Goal: Information Seeking & Learning: Compare options

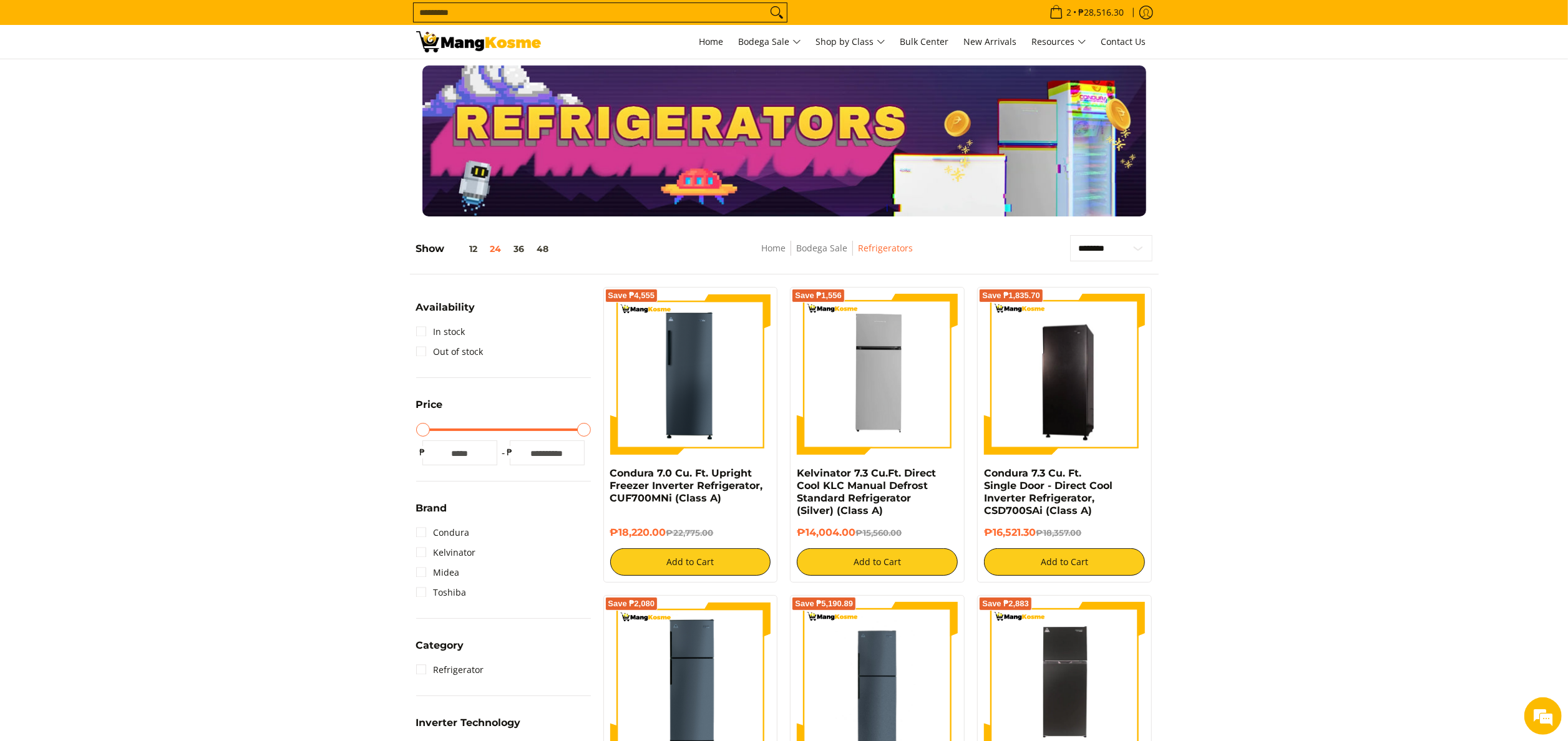
click at [545, 8] on input "Search..." at bounding box center [590, 12] width 353 height 19
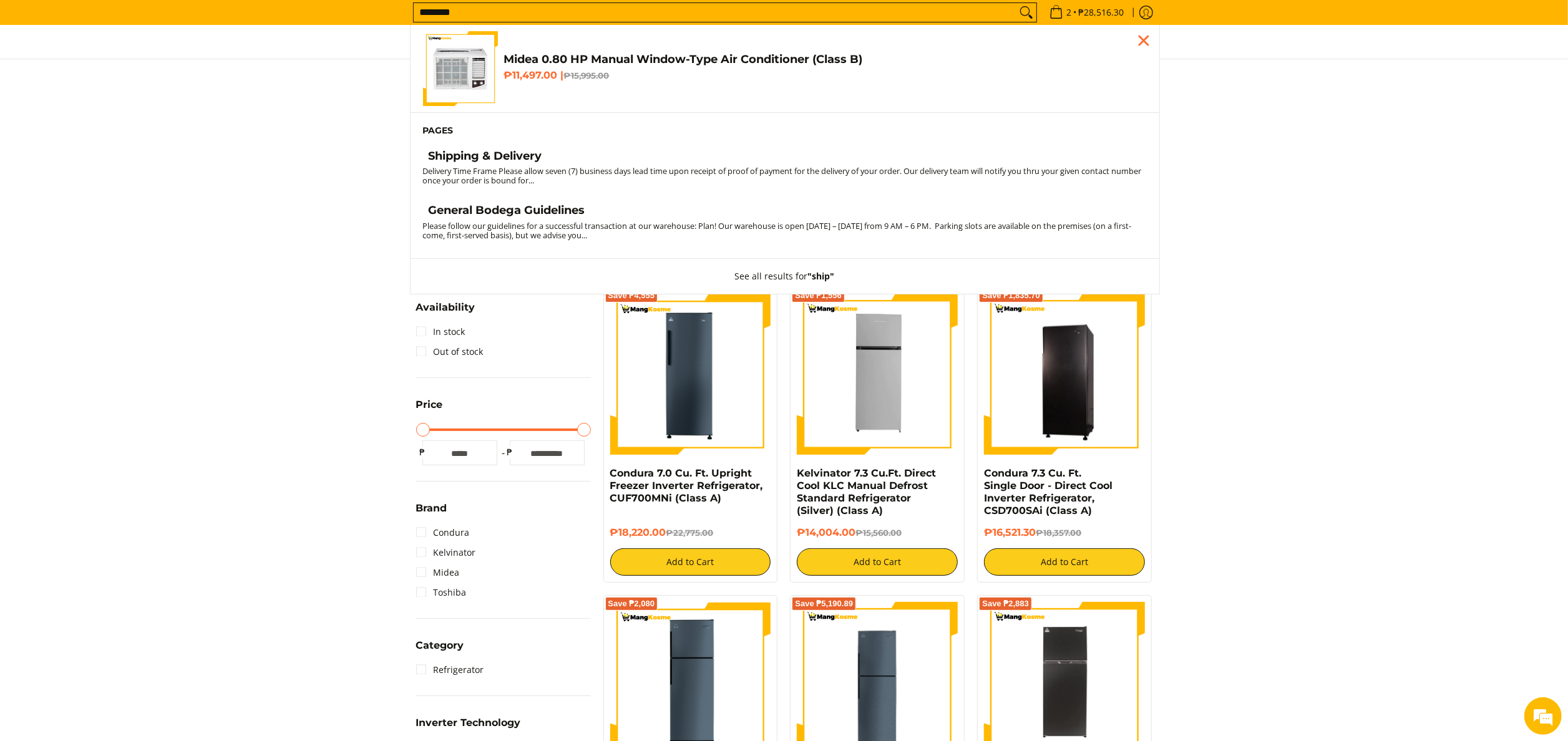
type input "********"
click at [1017, 3] on button "Search" at bounding box center [1027, 12] width 20 height 19
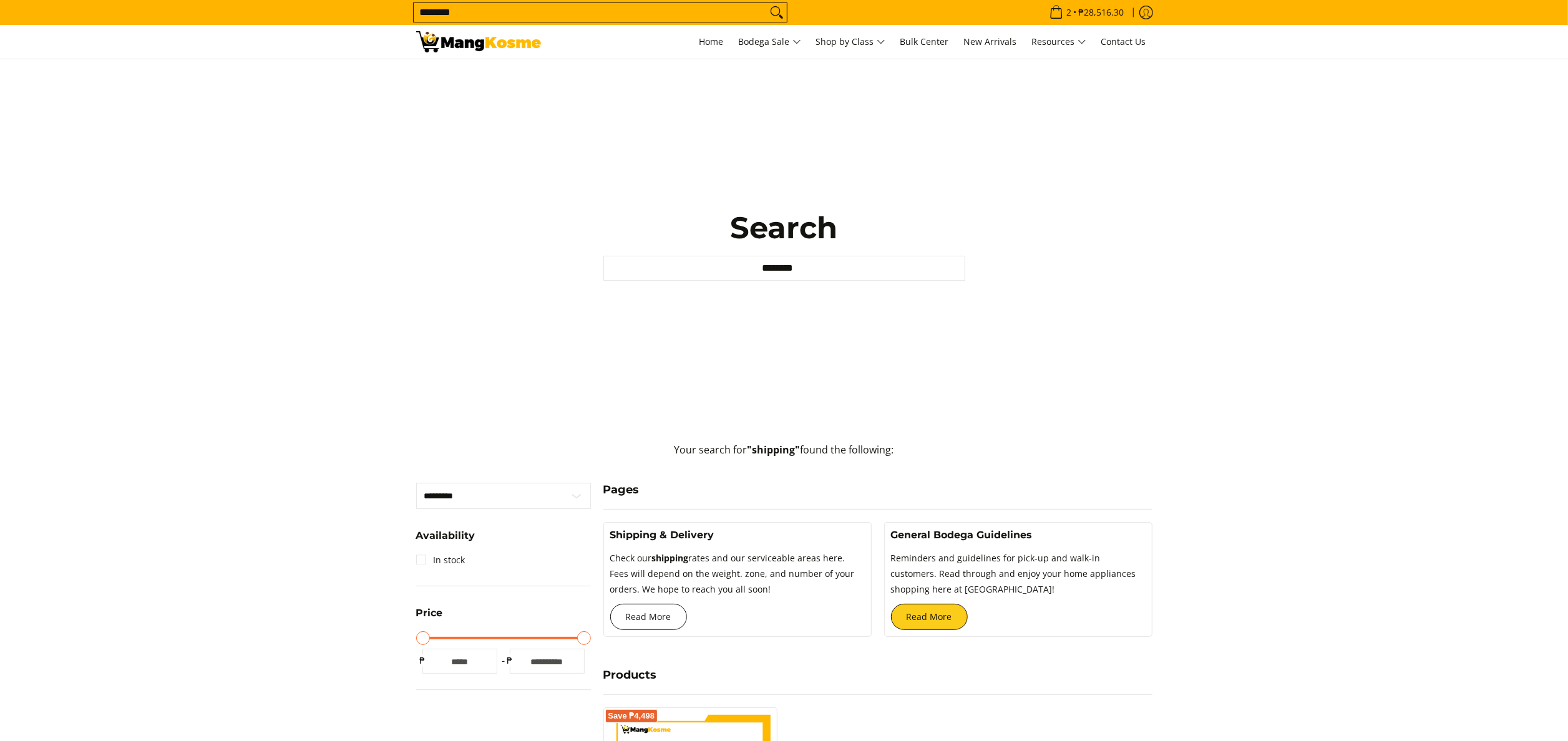
drag, startPoint x: 656, startPoint y: 610, endPoint x: 693, endPoint y: 584, distance: 45.2
click at [656, 610] on link "Read More" at bounding box center [648, 617] width 76 height 26
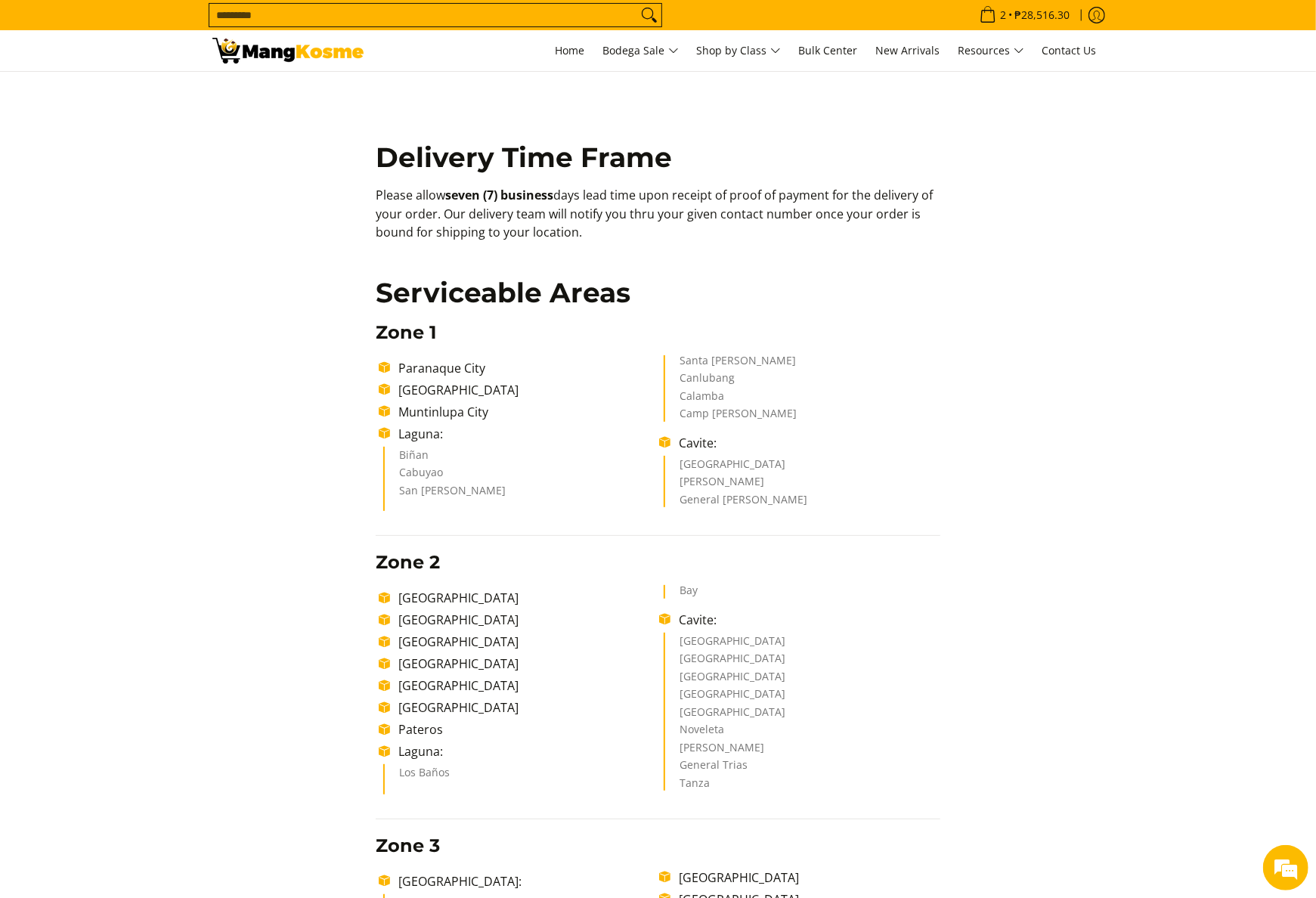
scroll to position [303, 0]
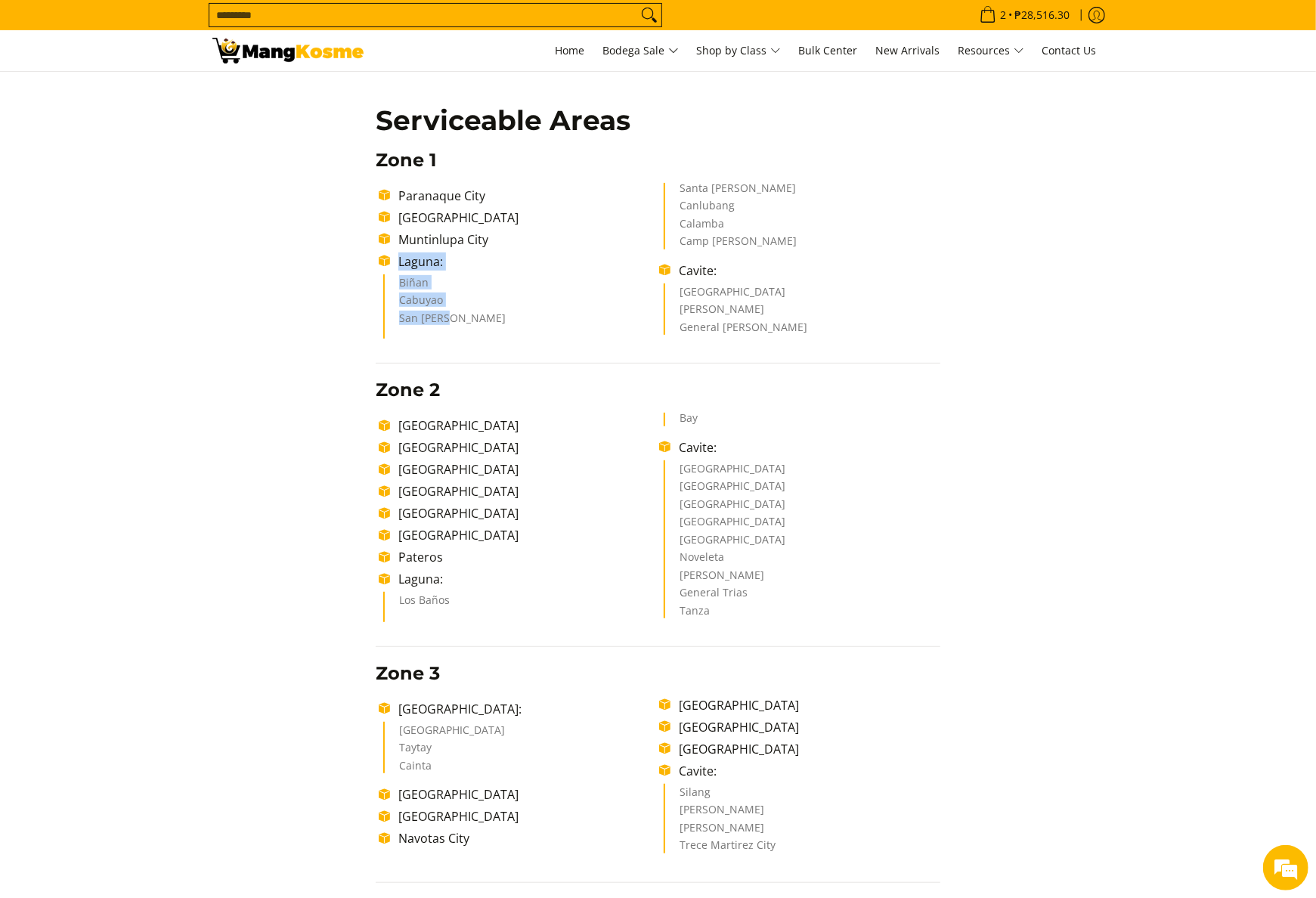
drag, startPoint x: 393, startPoint y: 257, endPoint x: 457, endPoint y: 325, distance: 93.4
click at [457, 325] on ul "Paranaque City Las Piñas City Muntinlupa City Laguna: Biñan Cabuyao San Pedro S…" at bounding box center [658, 261] width 565 height 156
copy ul "Laguna: Biñan Cabuyao San Pedro"
drag, startPoint x: 394, startPoint y: 584, endPoint x: 718, endPoint y: 423, distance: 361.8
click at [718, 420] on ul "Makati City Manila City Pasig City Taguig City Mandaluyong City San Juan City P…" at bounding box center [658, 517] width 565 height 208
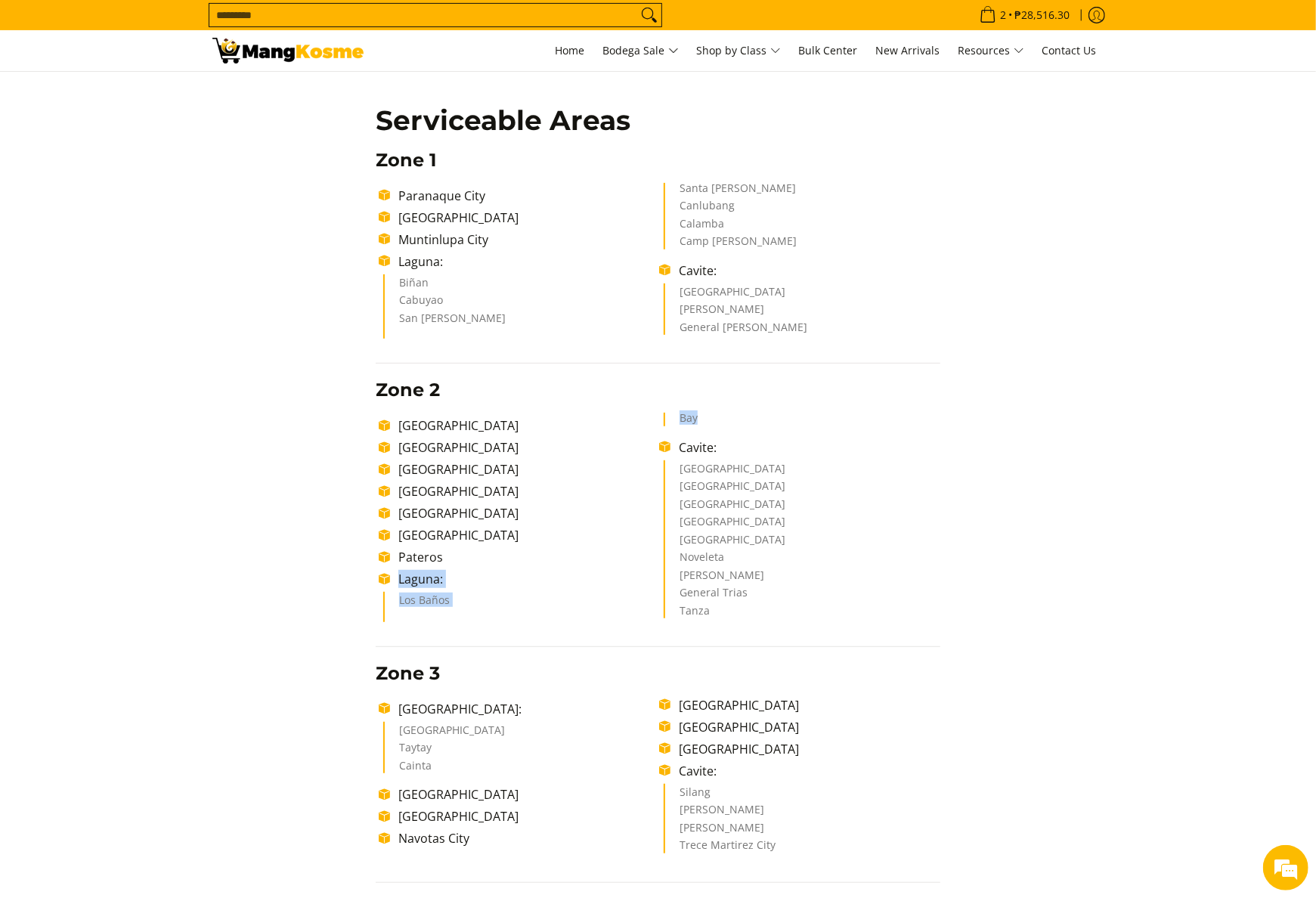
copy ul "Laguna: Los Baños Bay"
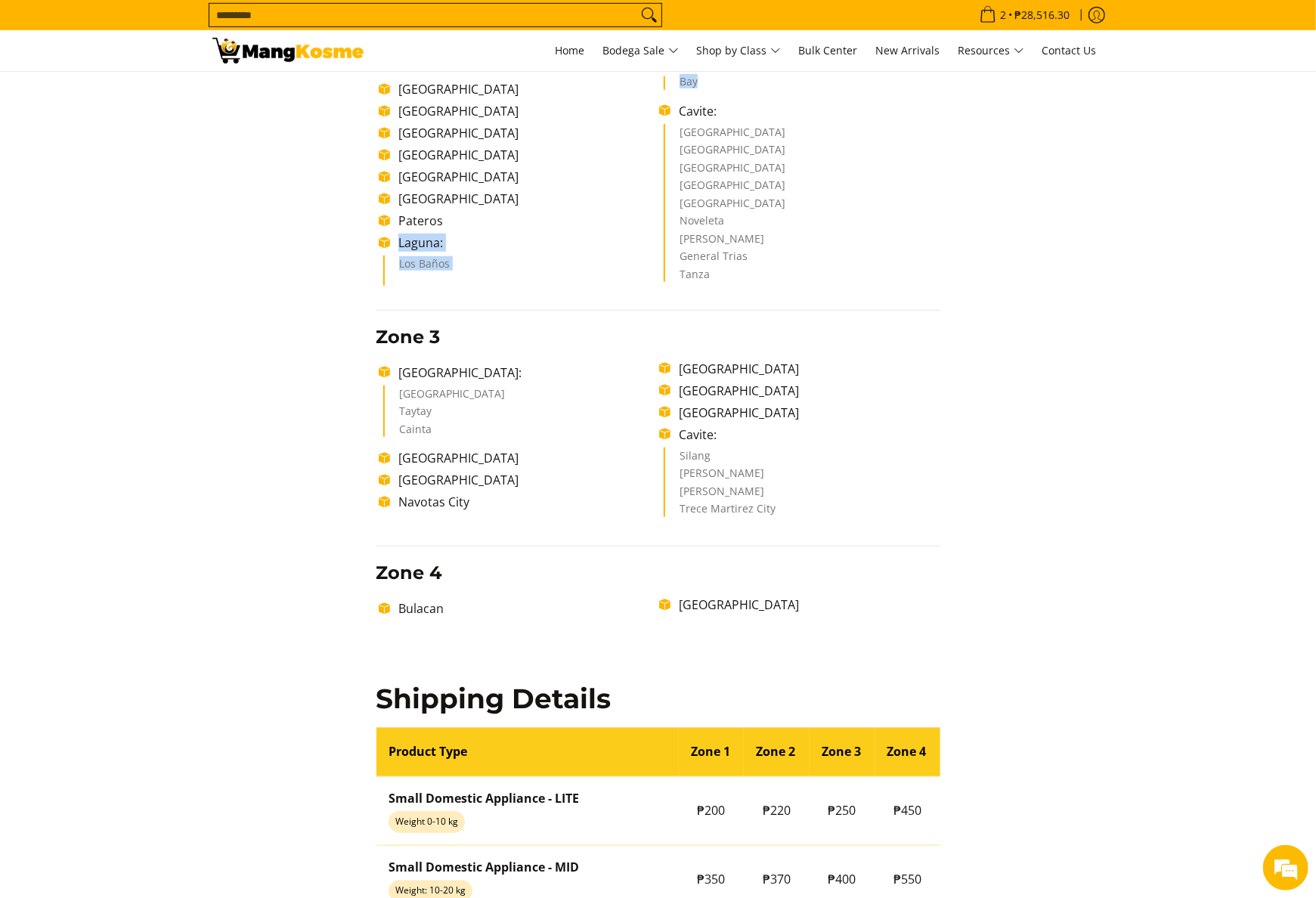
scroll to position [1361, 0]
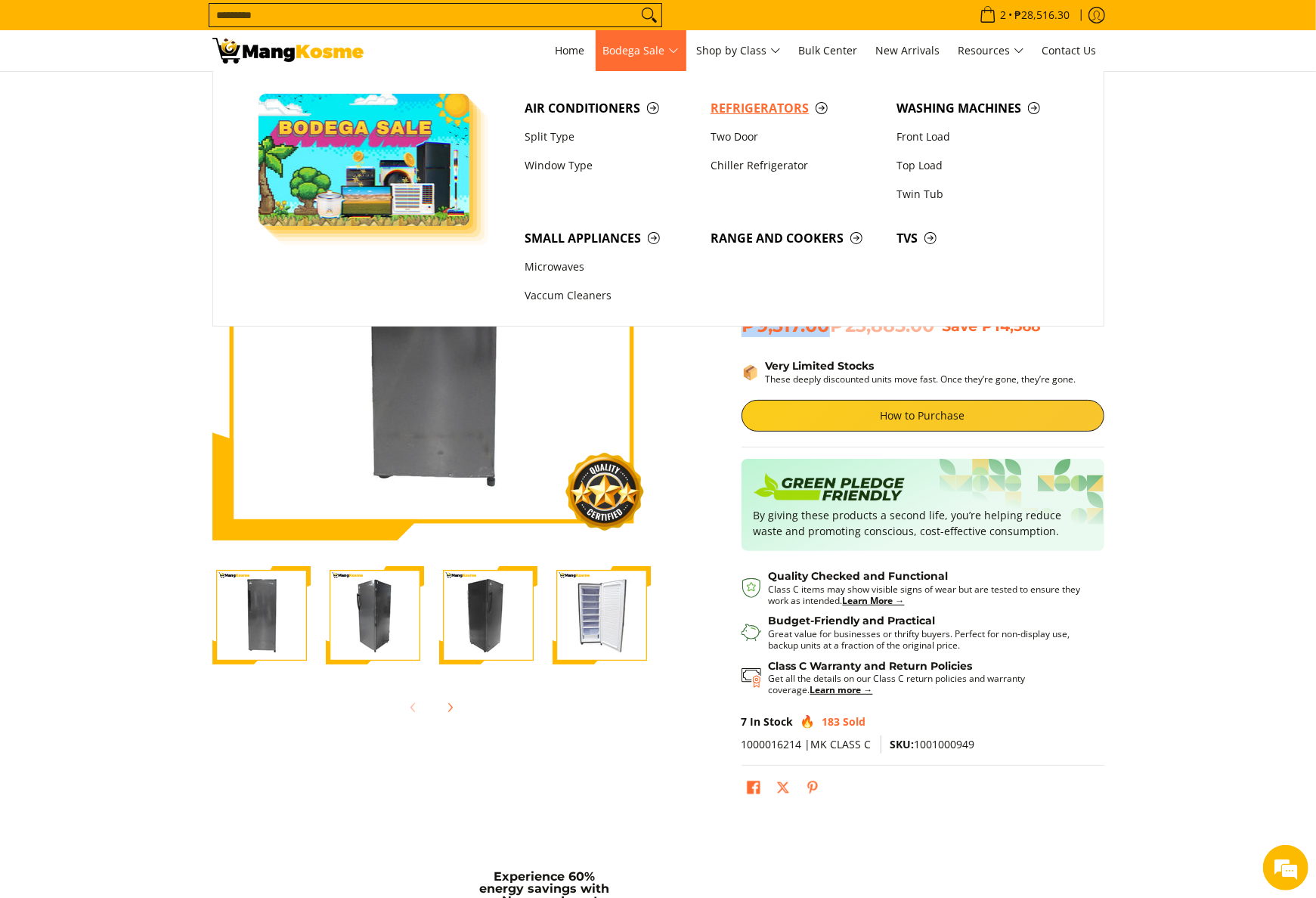
click at [737, 109] on span "Refrigerators" at bounding box center [795, 108] width 171 height 19
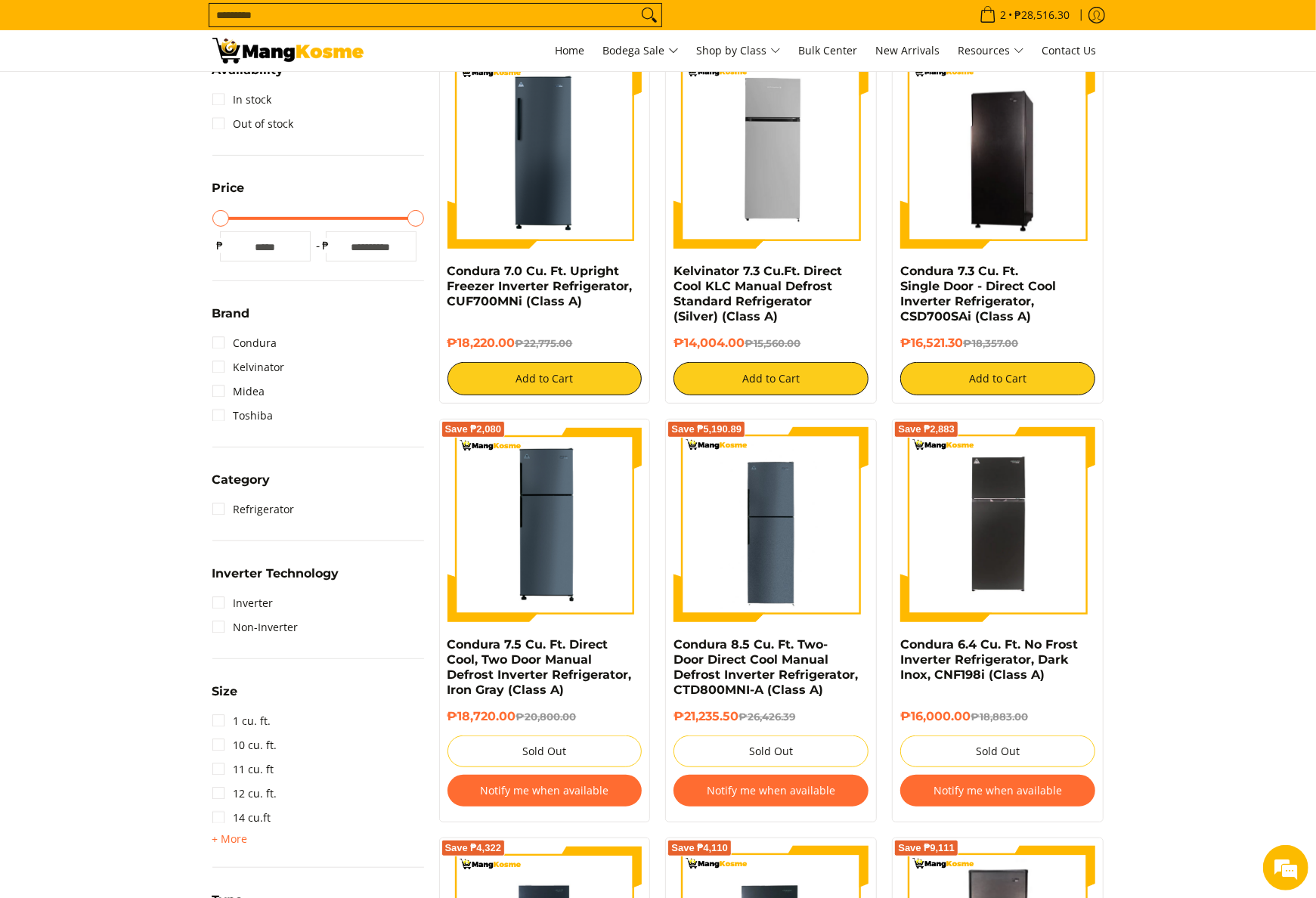
scroll to position [756, 0]
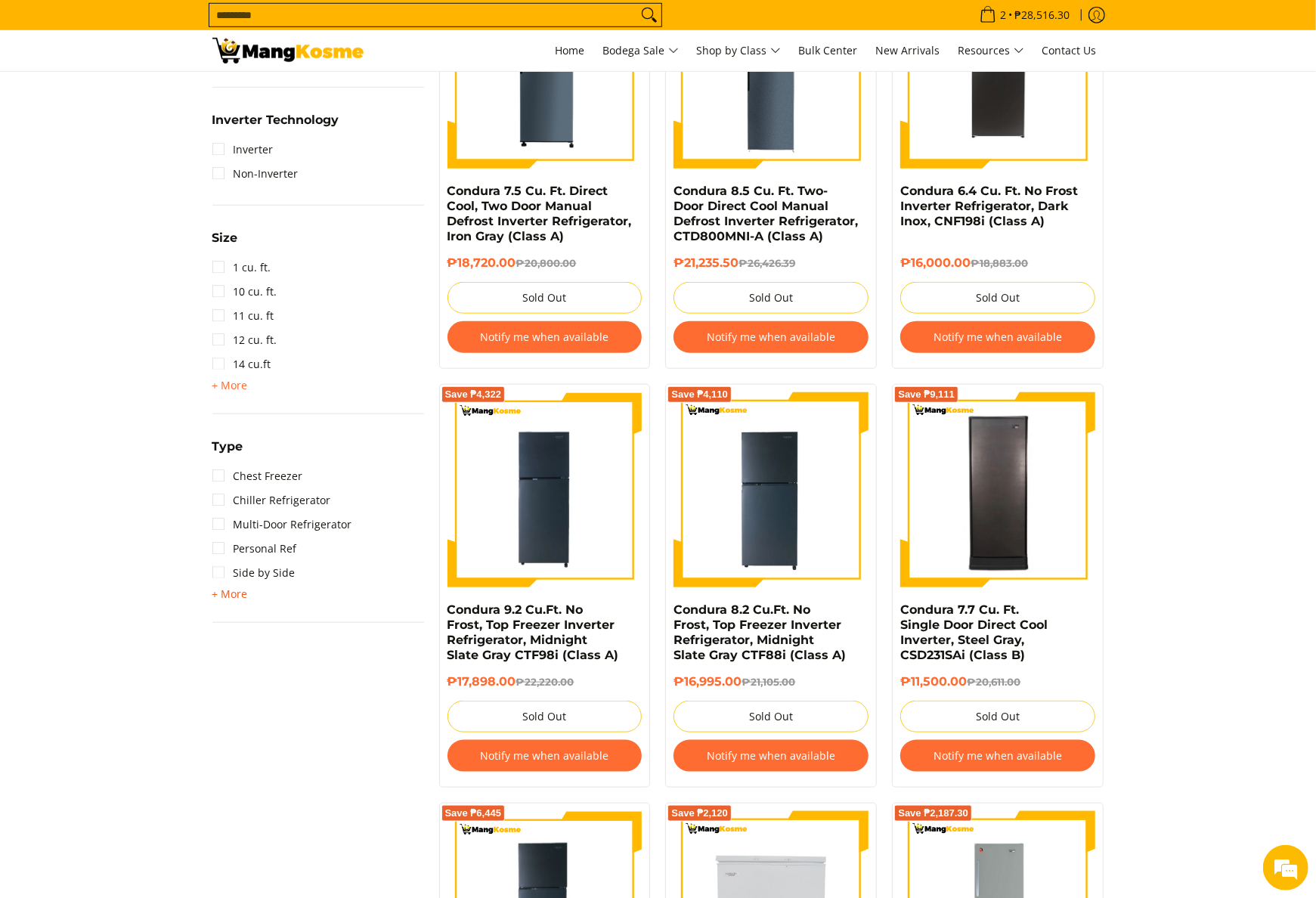
click at [242, 588] on span "+ More" at bounding box center [230, 593] width 36 height 12
click at [279, 480] on link "Chest Freezer" at bounding box center [257, 477] width 91 height 24
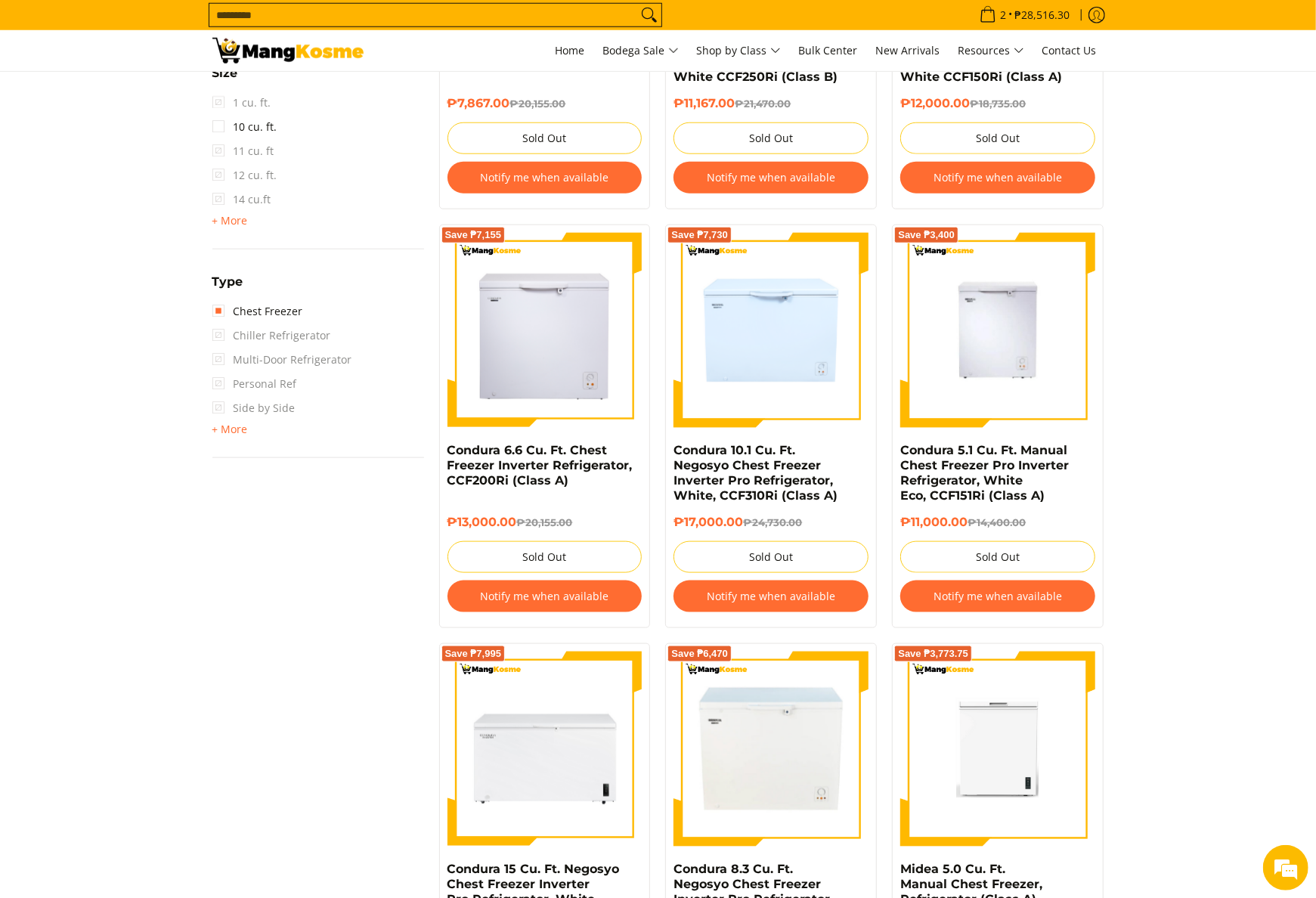
scroll to position [968, 0]
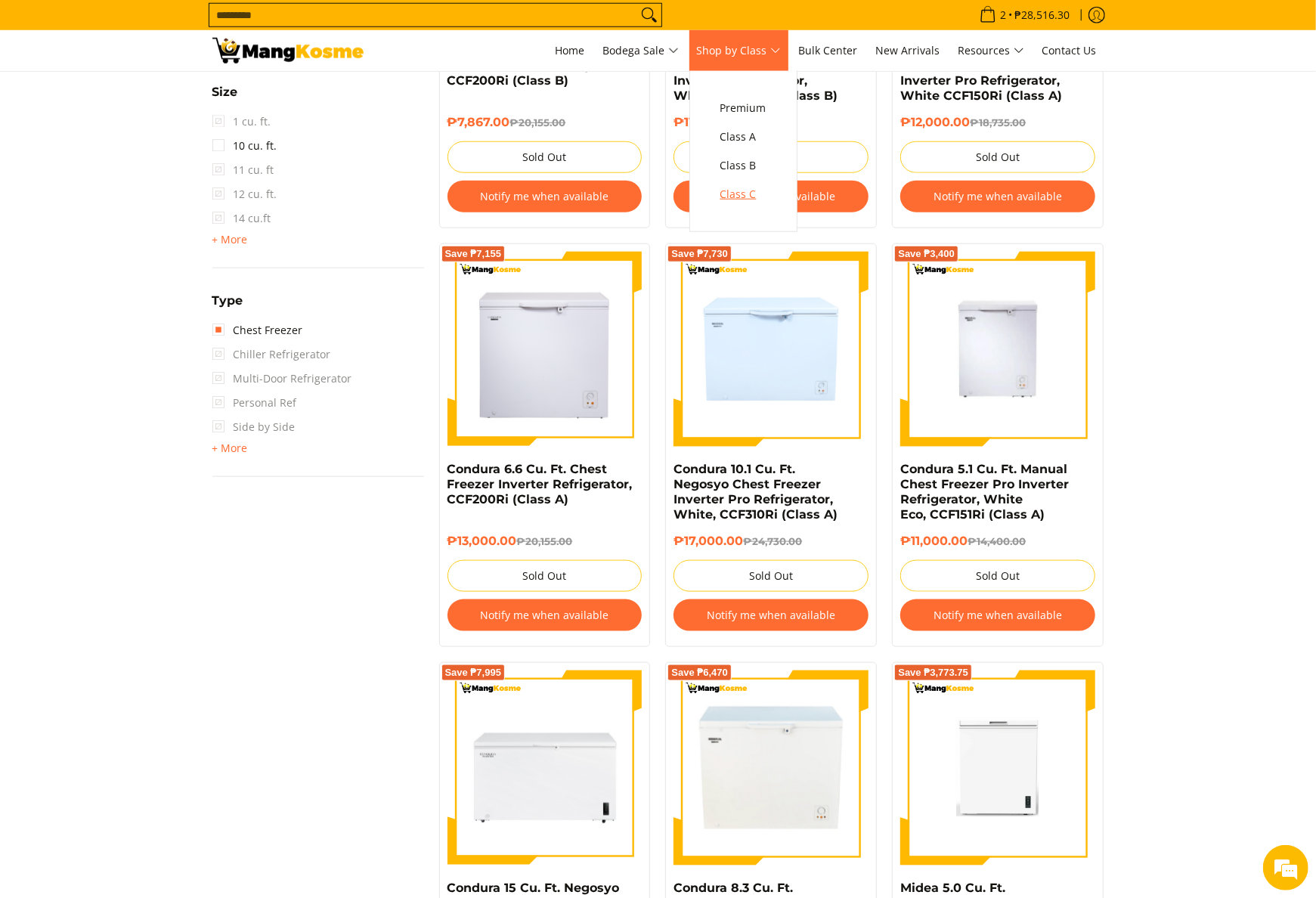
click at [761, 200] on span "Class C" at bounding box center [743, 194] width 46 height 19
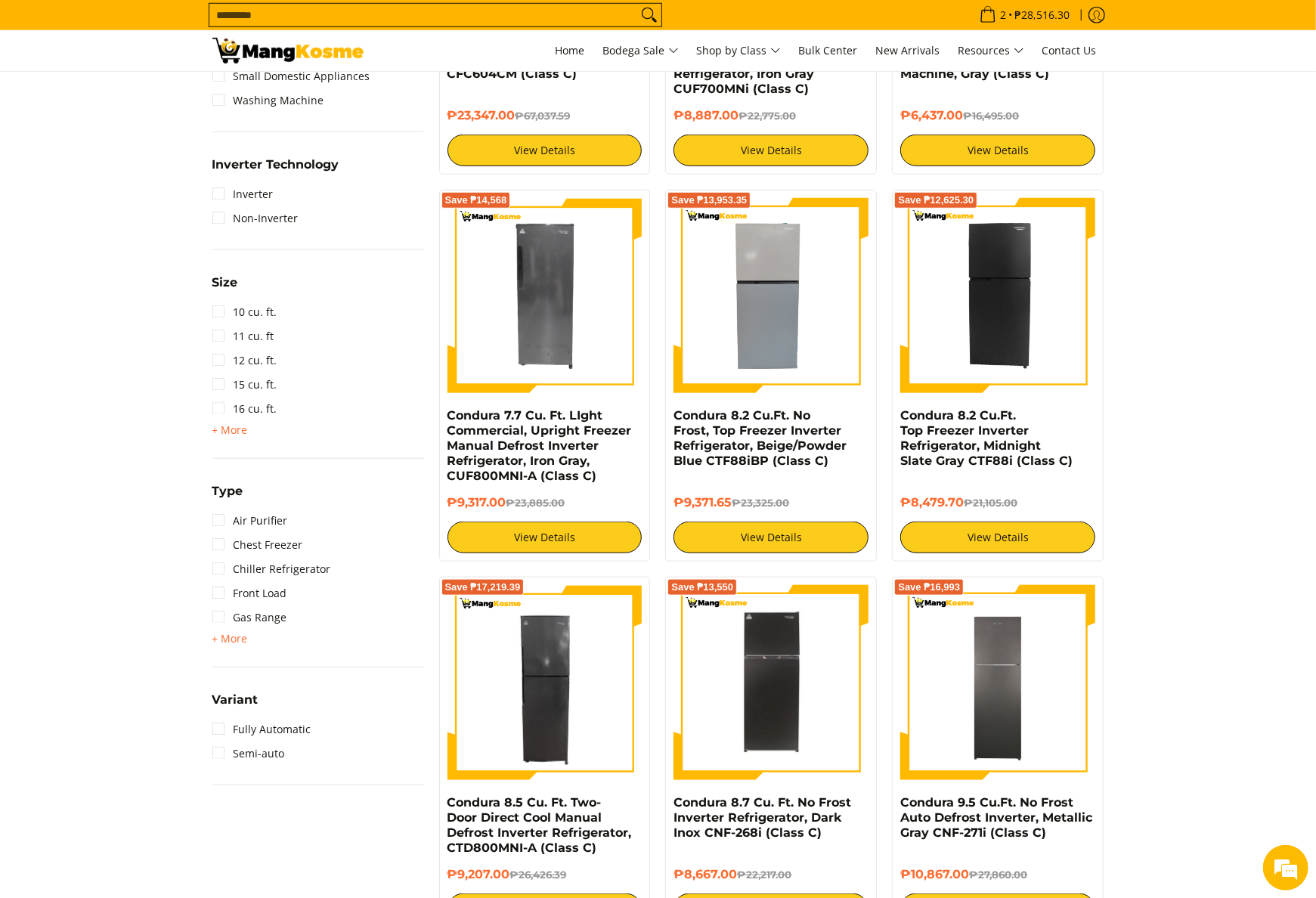
scroll to position [907, 0]
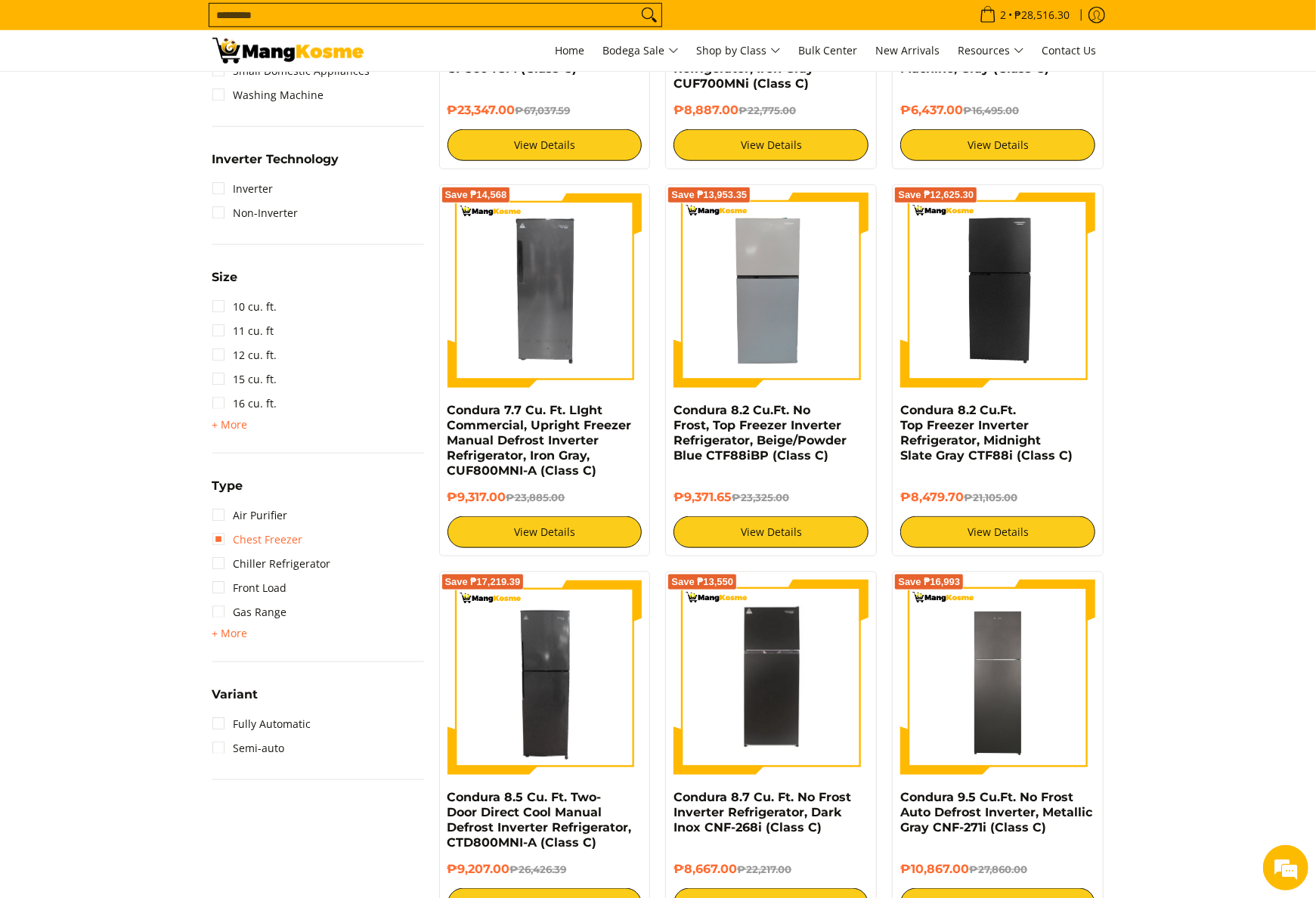
click at [267, 541] on link "Chest Freezer" at bounding box center [257, 540] width 91 height 24
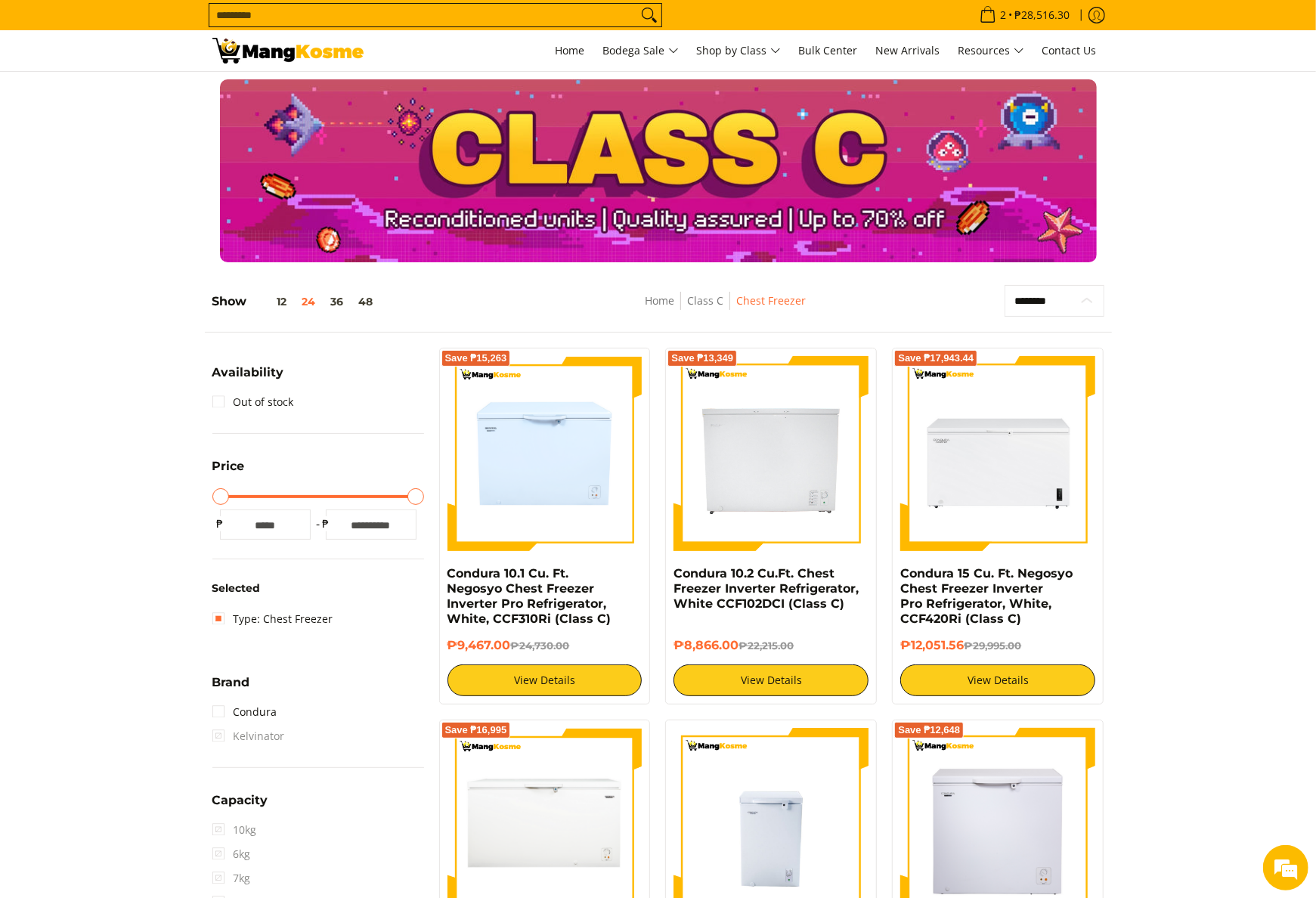
click at [1083, 300] on select "**********" at bounding box center [1054, 301] width 99 height 33
select select "**********"
click at [1005, 285] on select "**********" at bounding box center [1054, 301] width 99 height 33
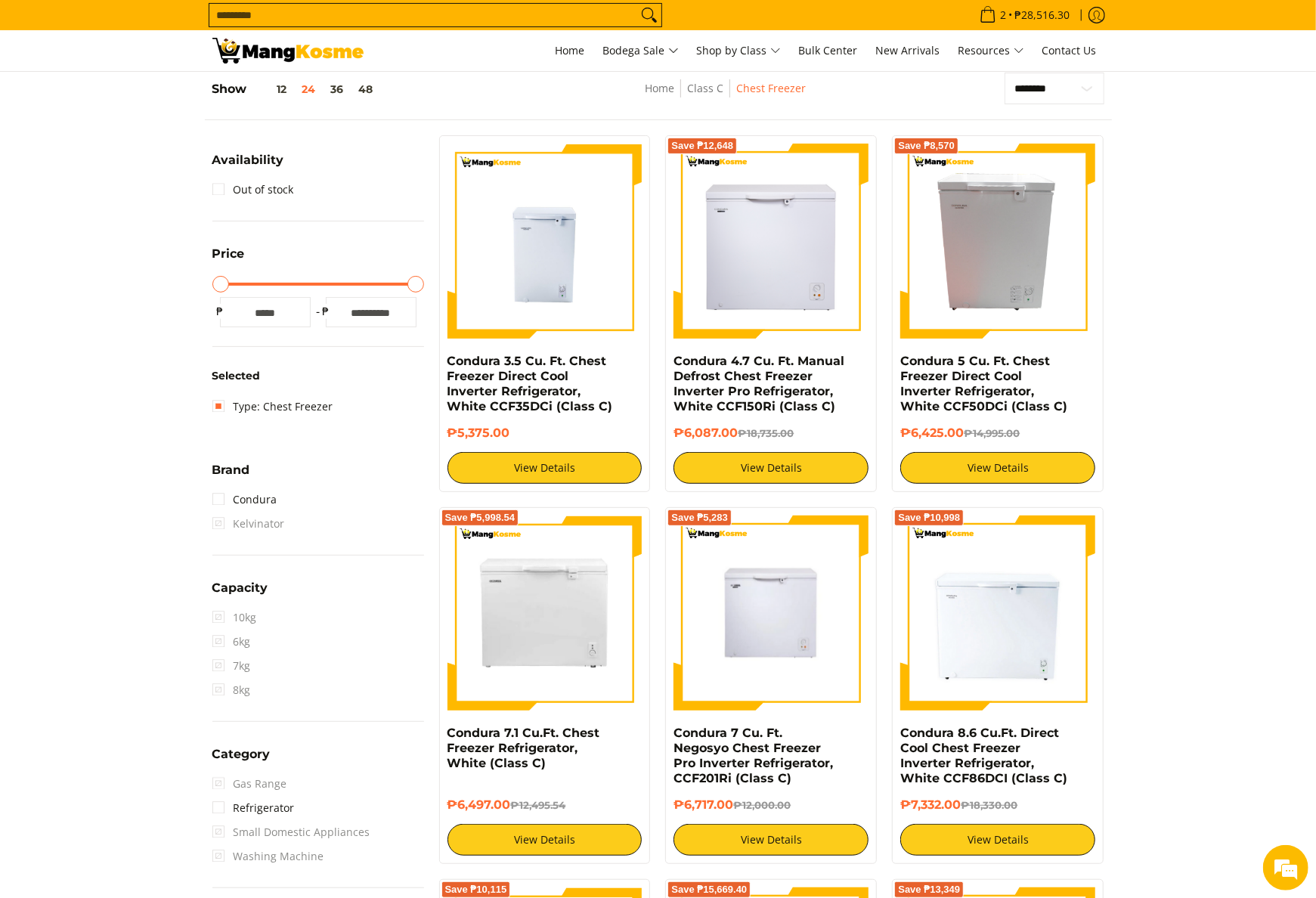
click at [342, 43] on img at bounding box center [288, 50] width 151 height 26
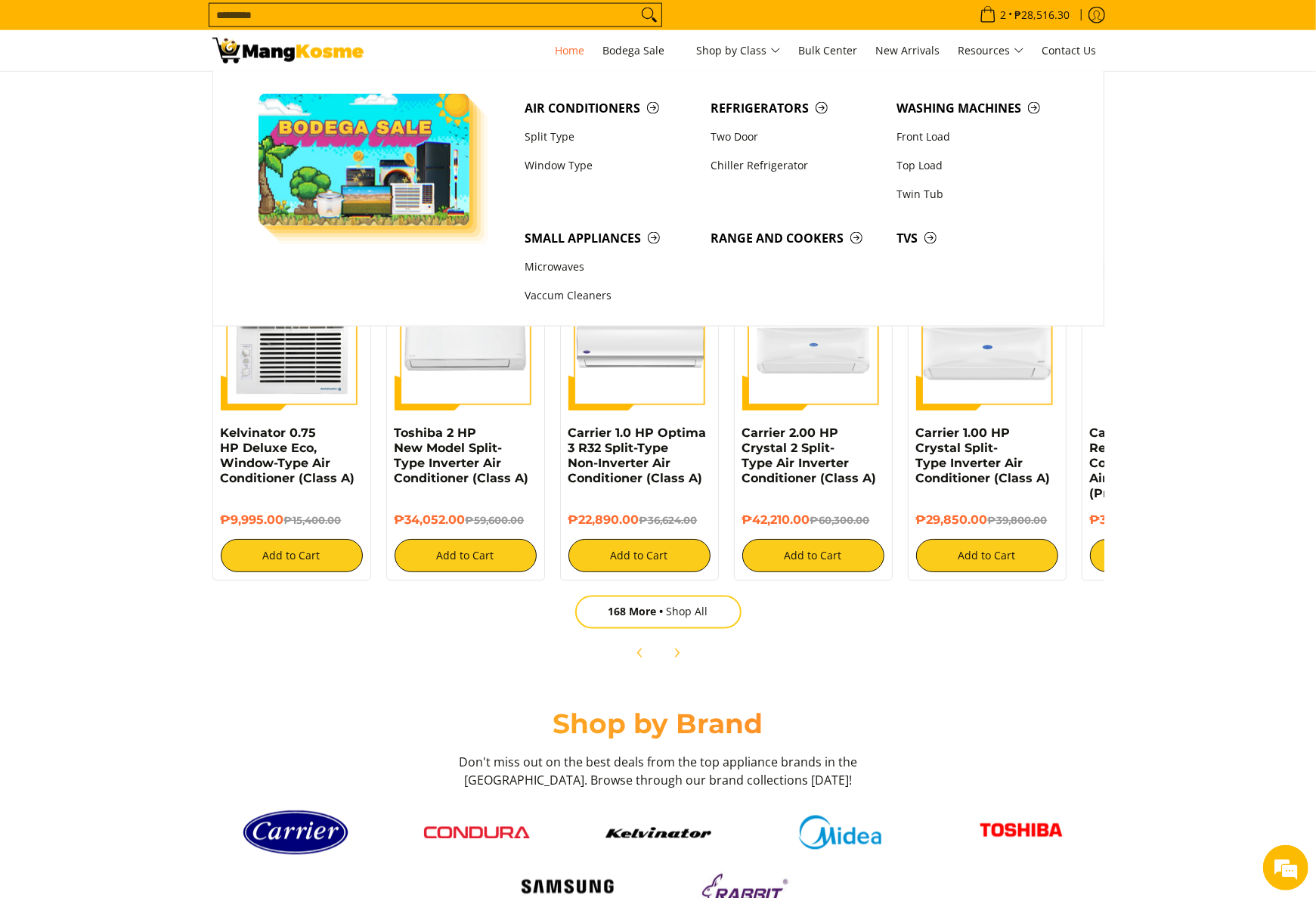
scroll to position [1361, 0]
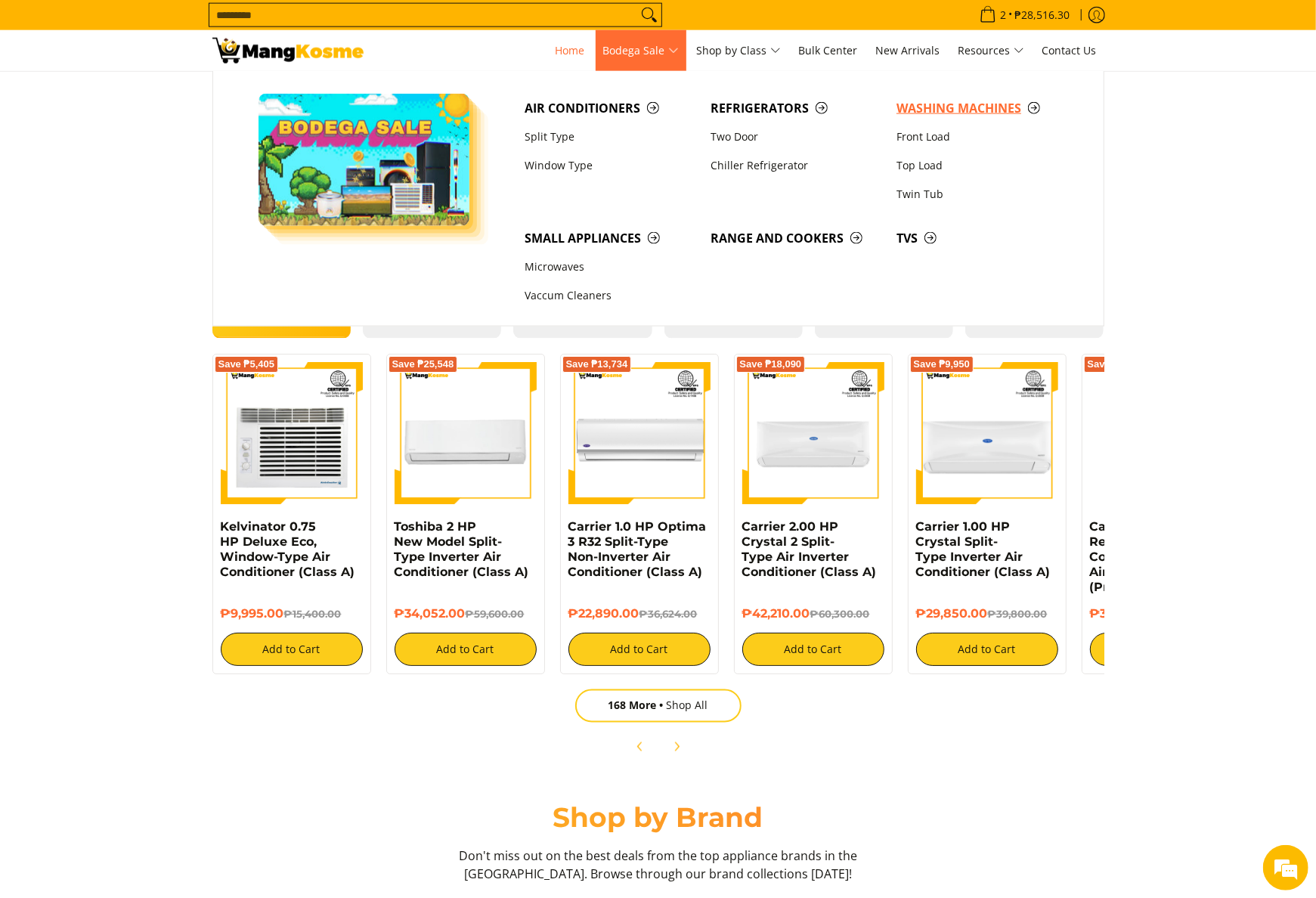
click at [915, 110] on span "Washing Machines" at bounding box center [981, 108] width 171 height 19
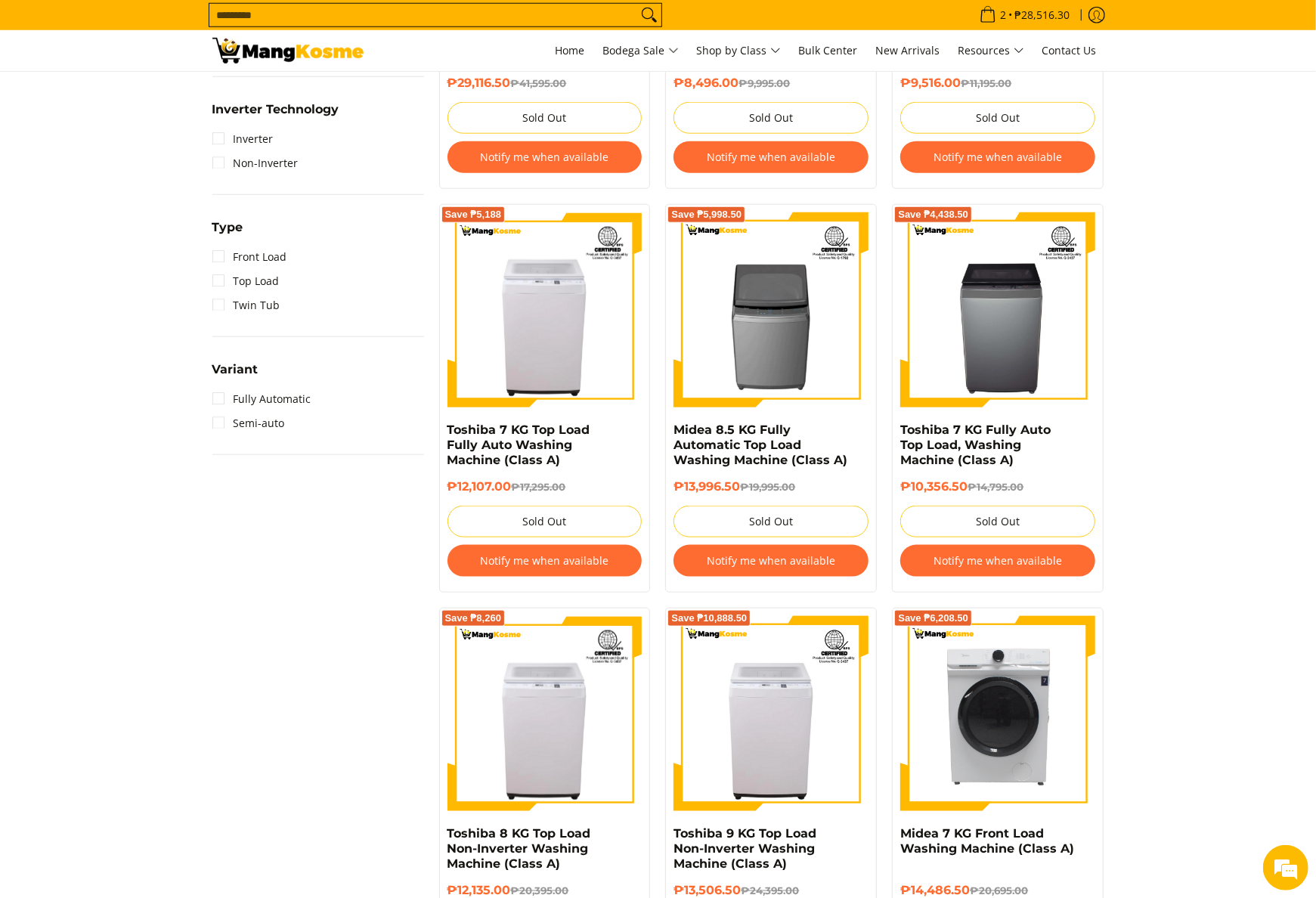
scroll to position [999, 0]
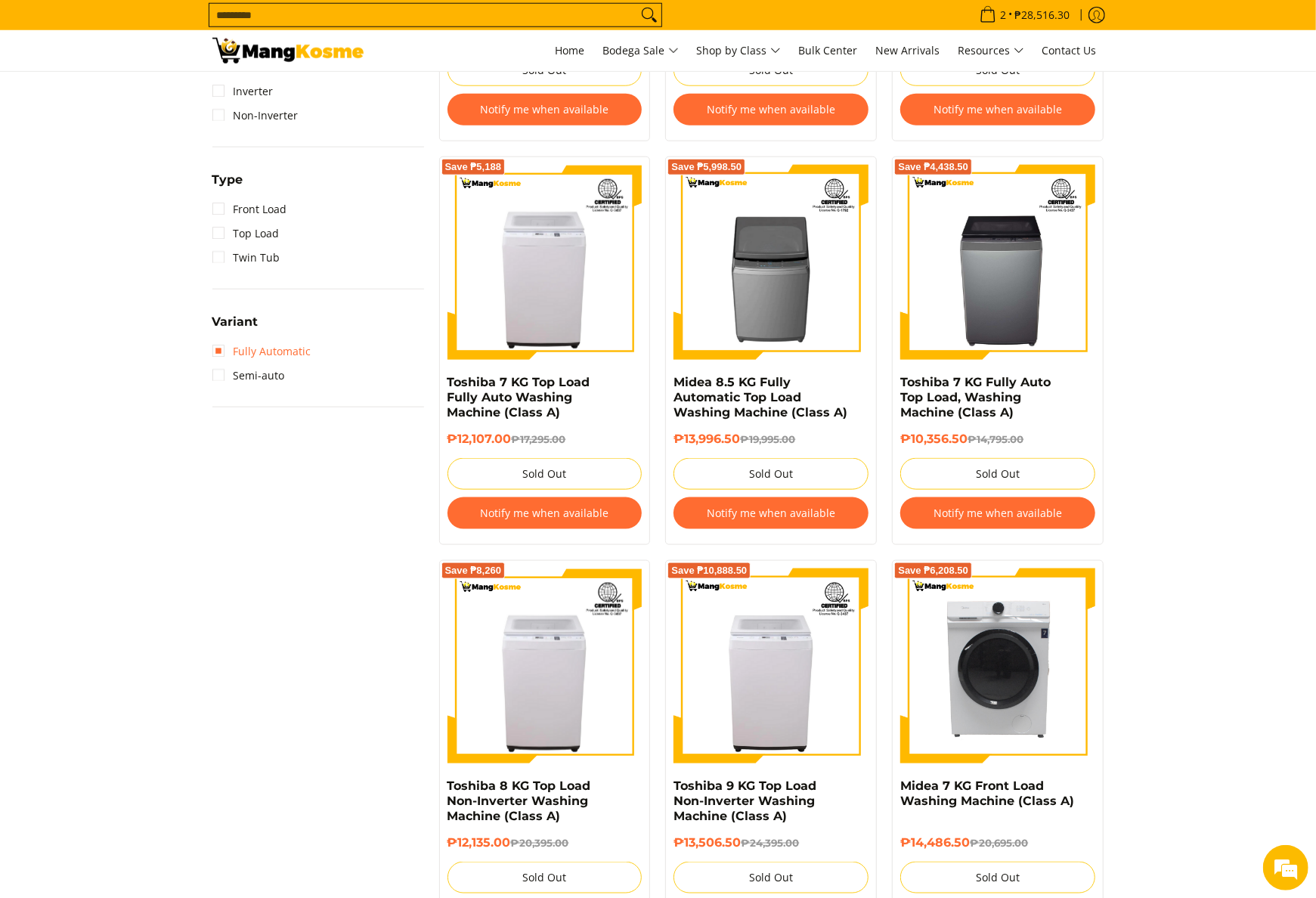
click at [279, 352] on link "Fully Automatic" at bounding box center [262, 351] width 99 height 24
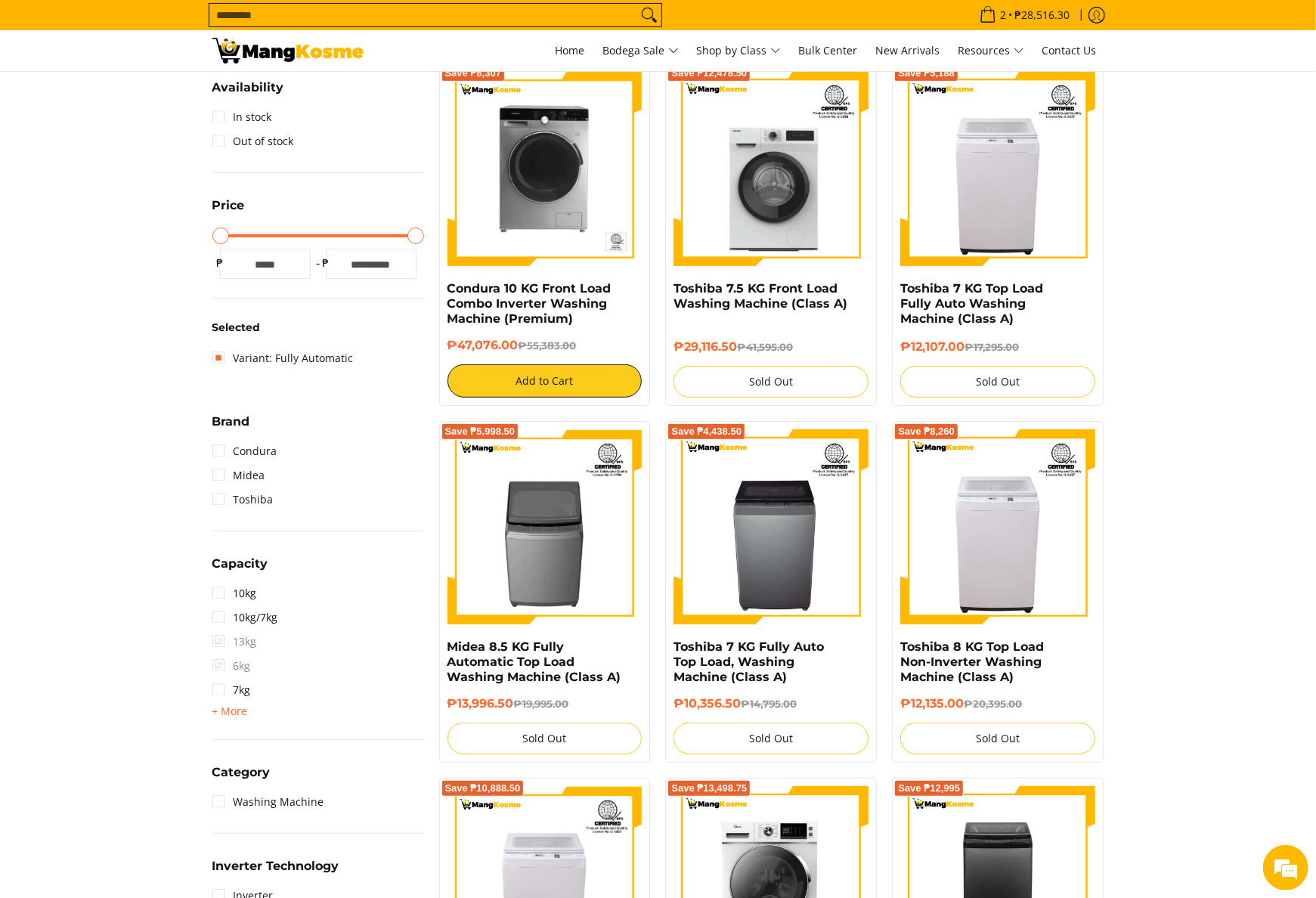
scroll to position [212, 0]
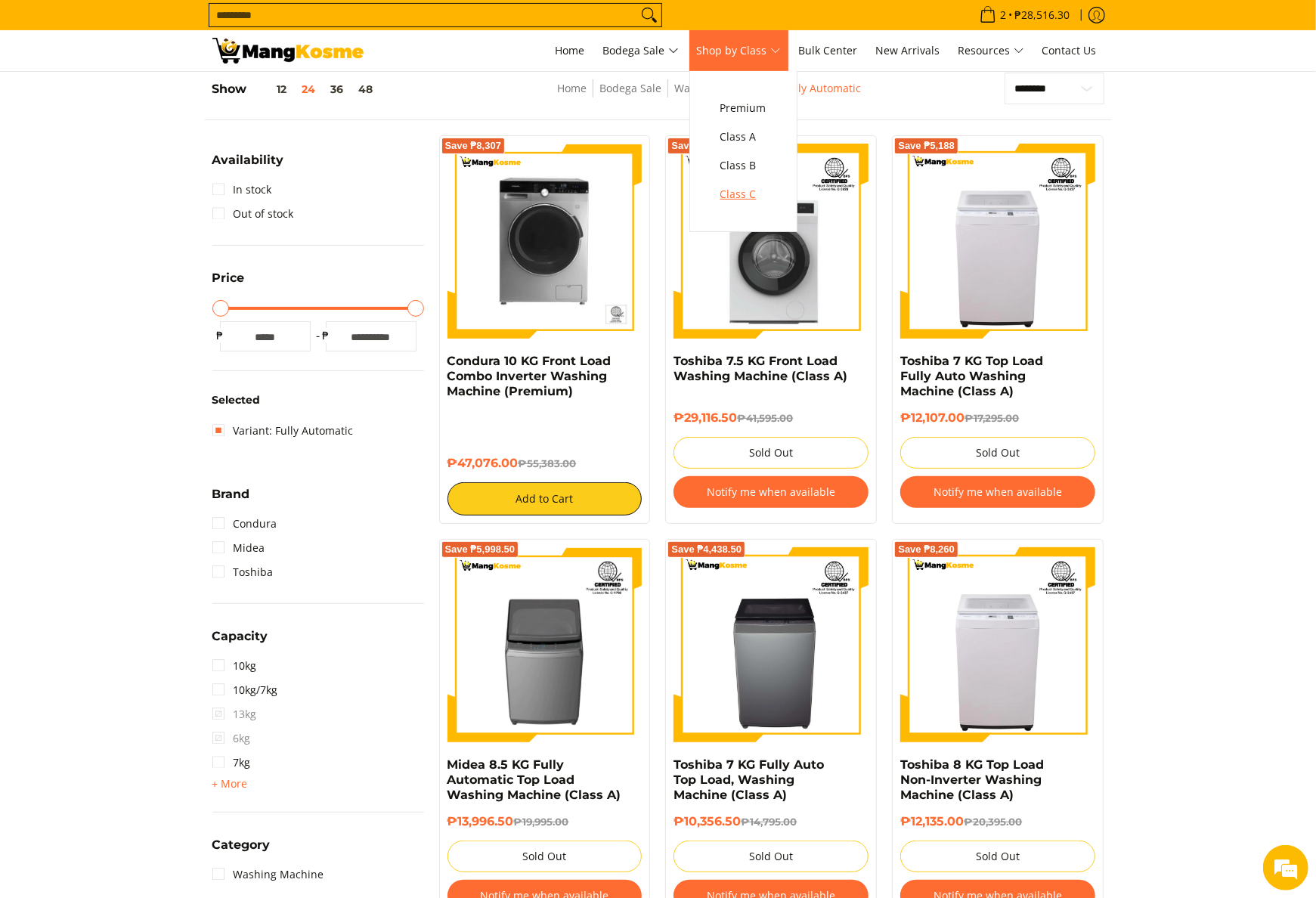
click at [727, 189] on link "Class C" at bounding box center [744, 194] width 62 height 29
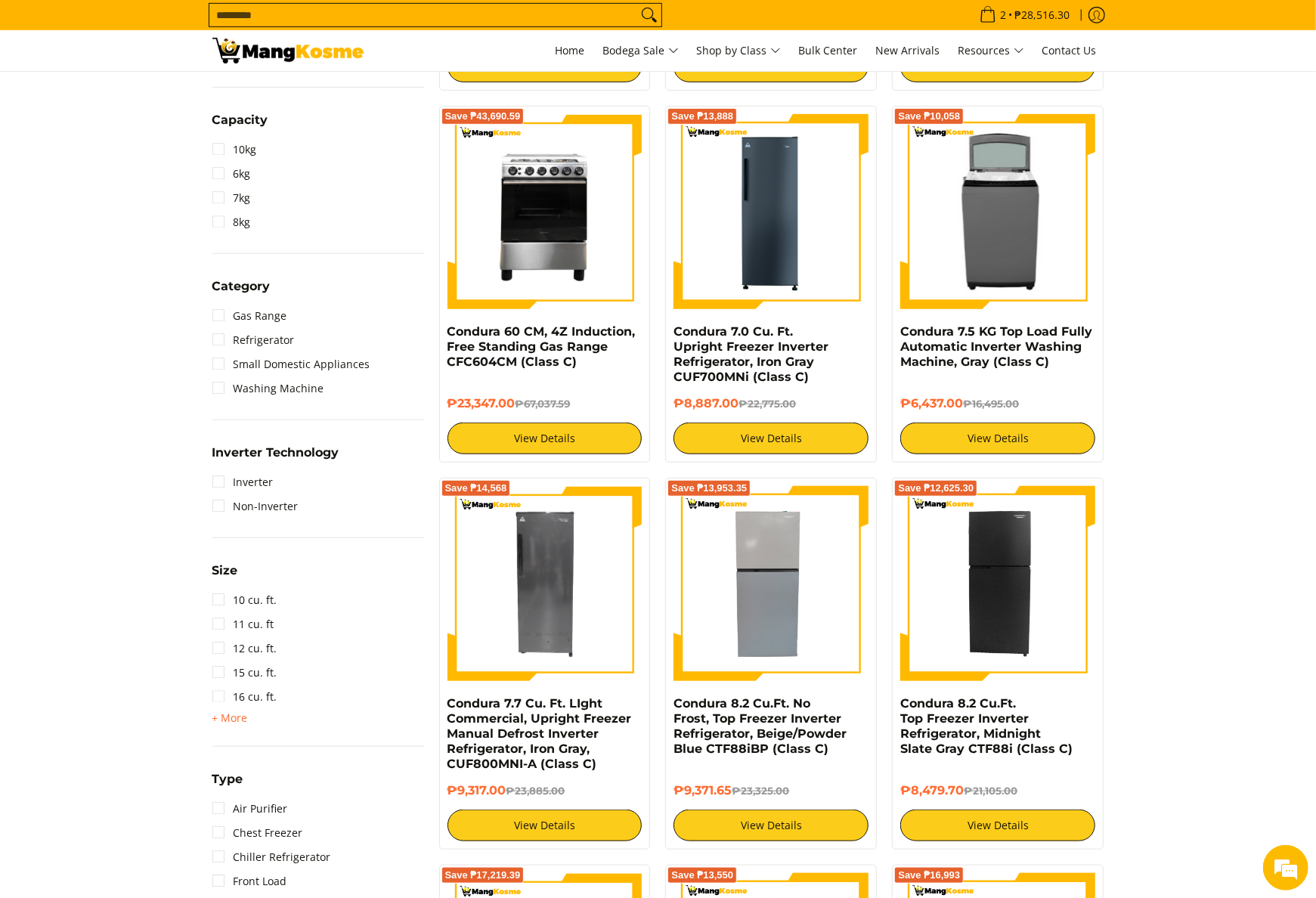
scroll to position [605, 0]
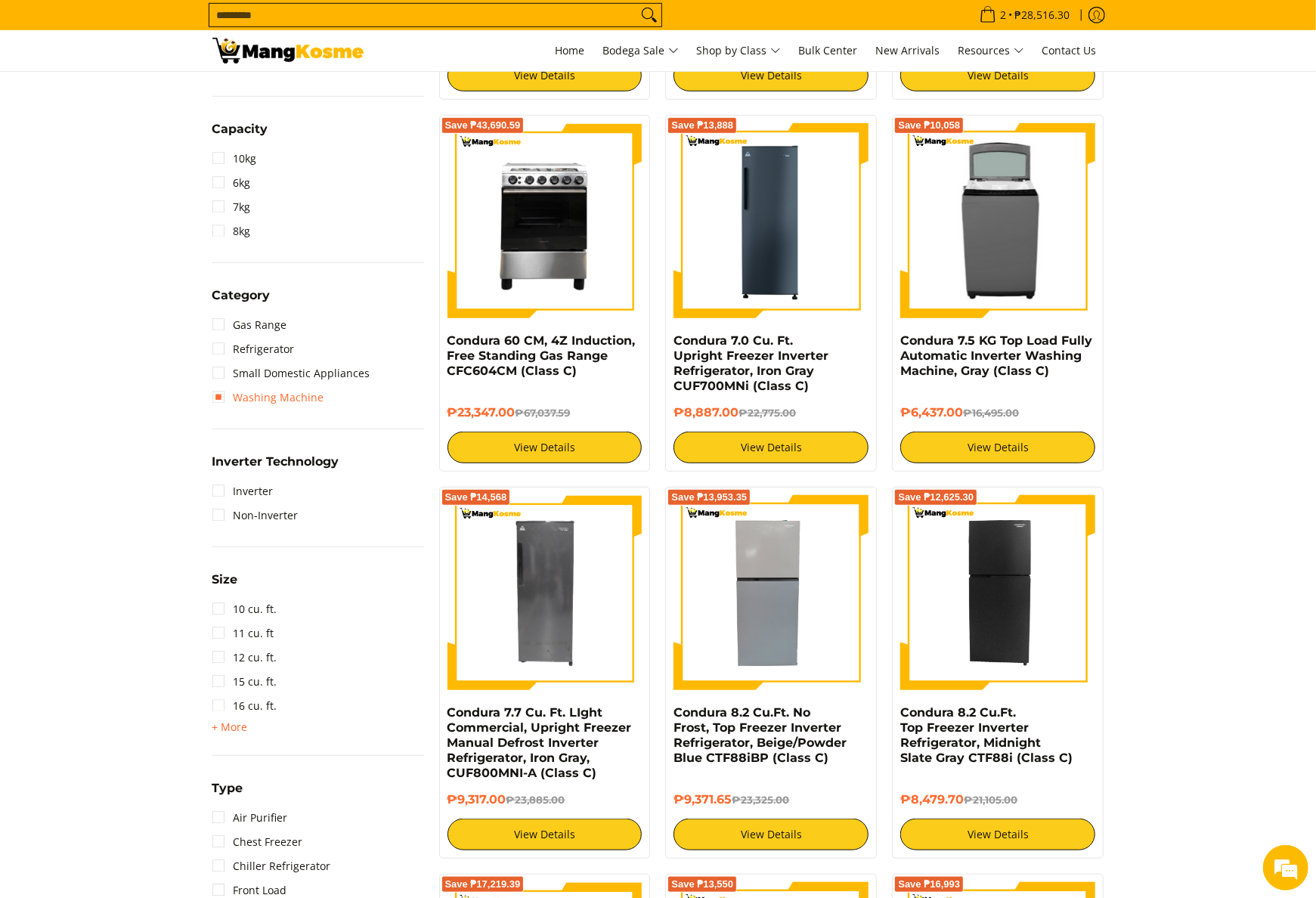
click at [296, 399] on link "Washing Machine" at bounding box center [268, 398] width 112 height 24
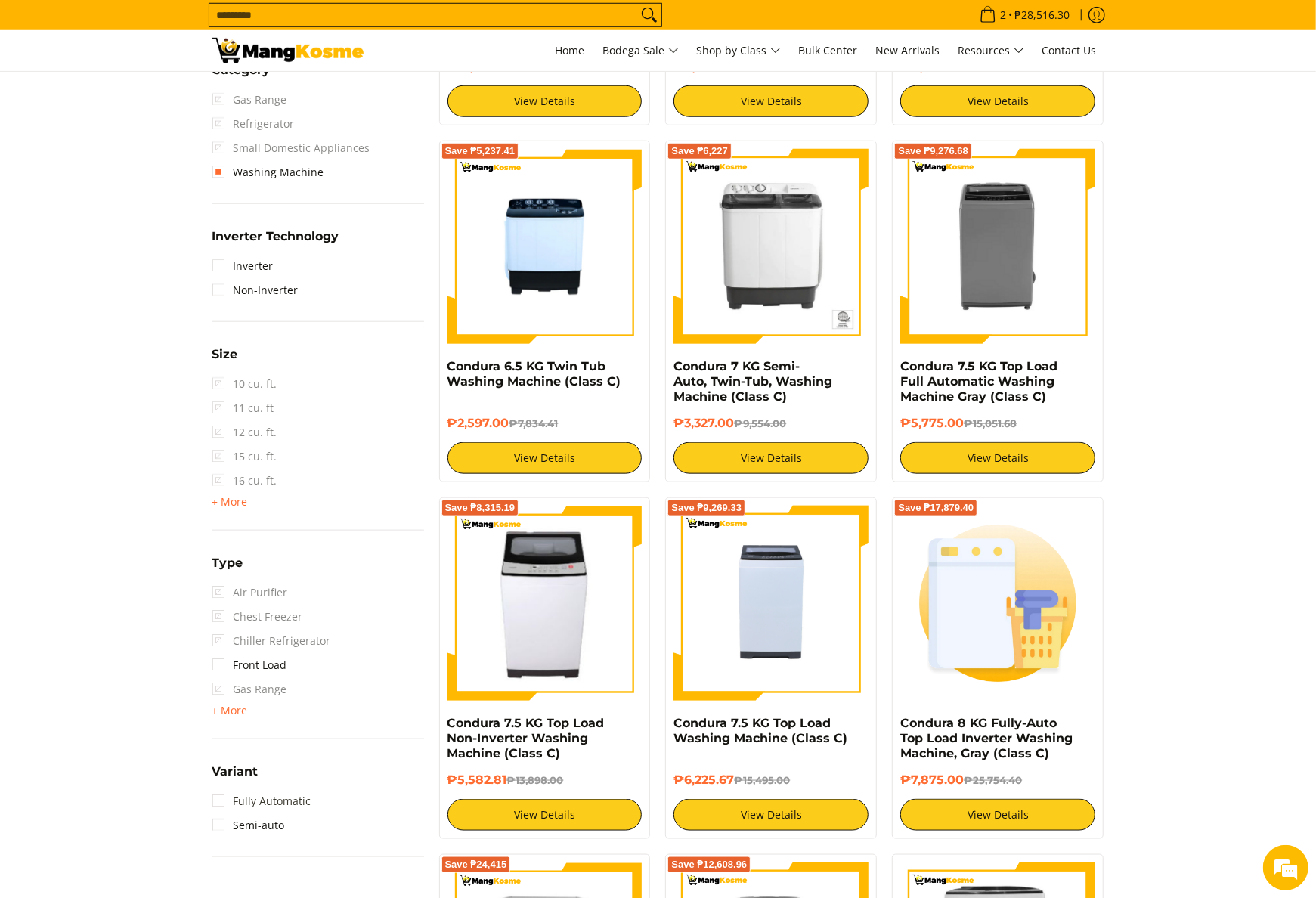
scroll to position [968, 0]
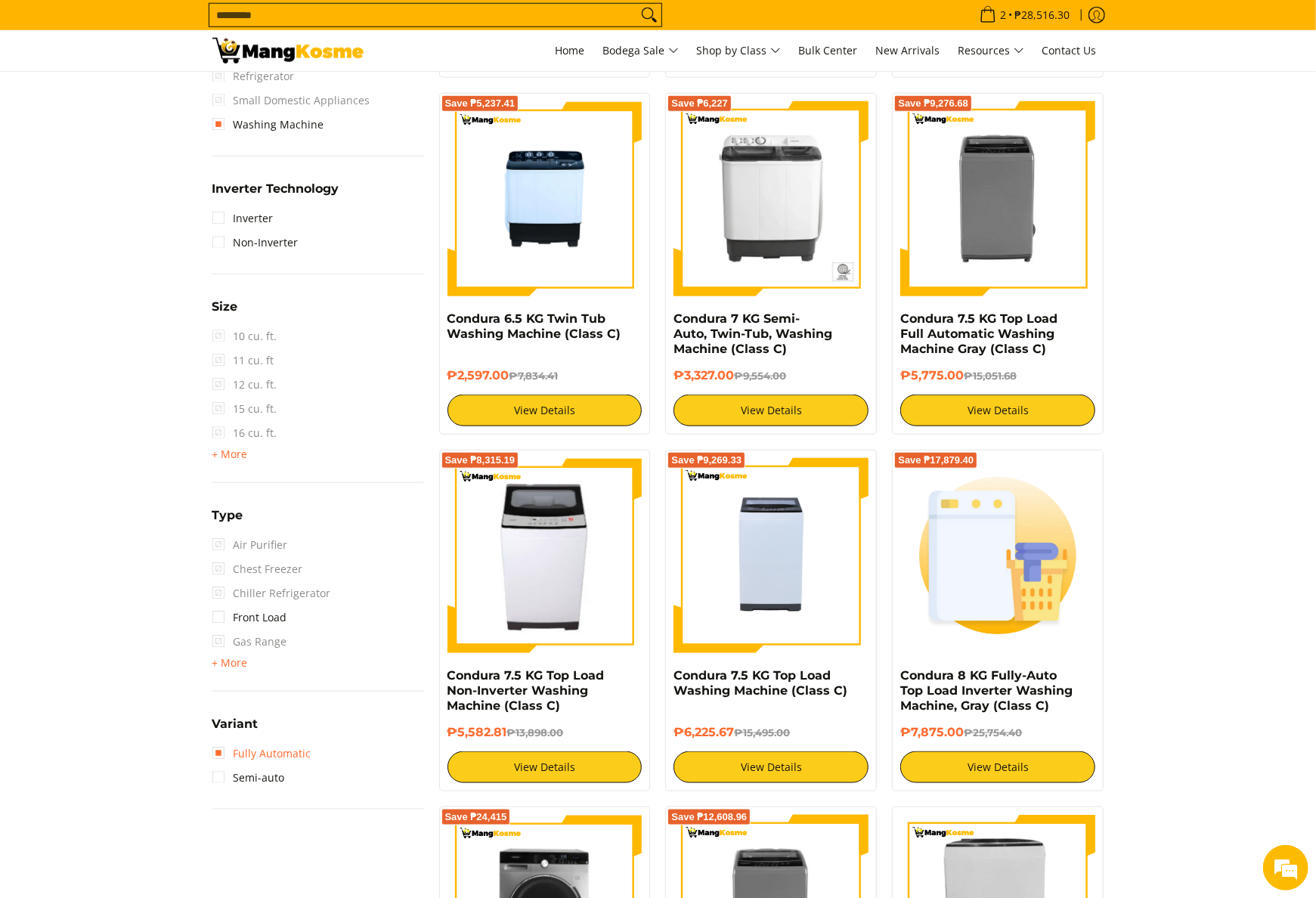
click at [279, 746] on link "Fully Automatic" at bounding box center [262, 754] width 99 height 24
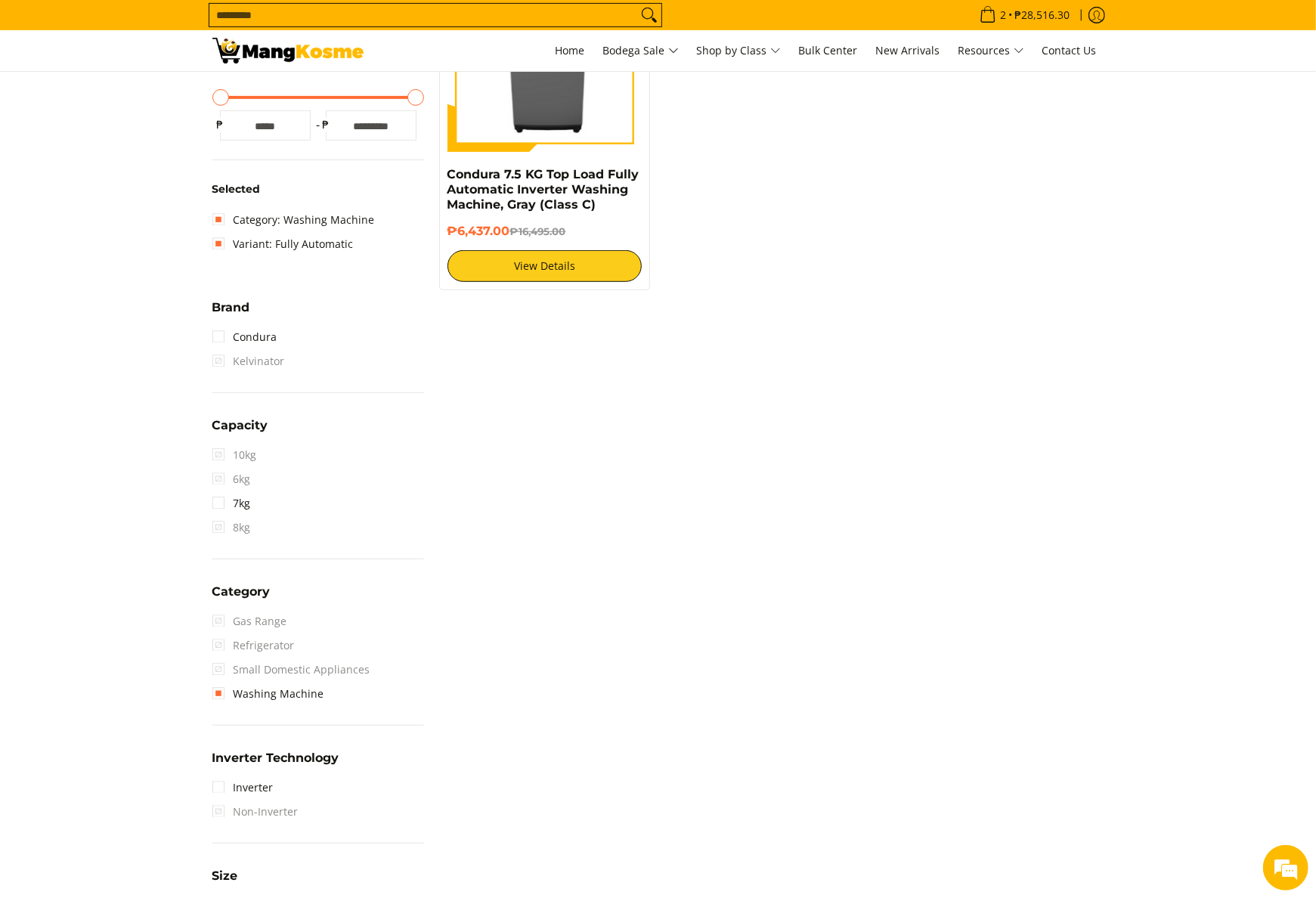
scroll to position [212, 0]
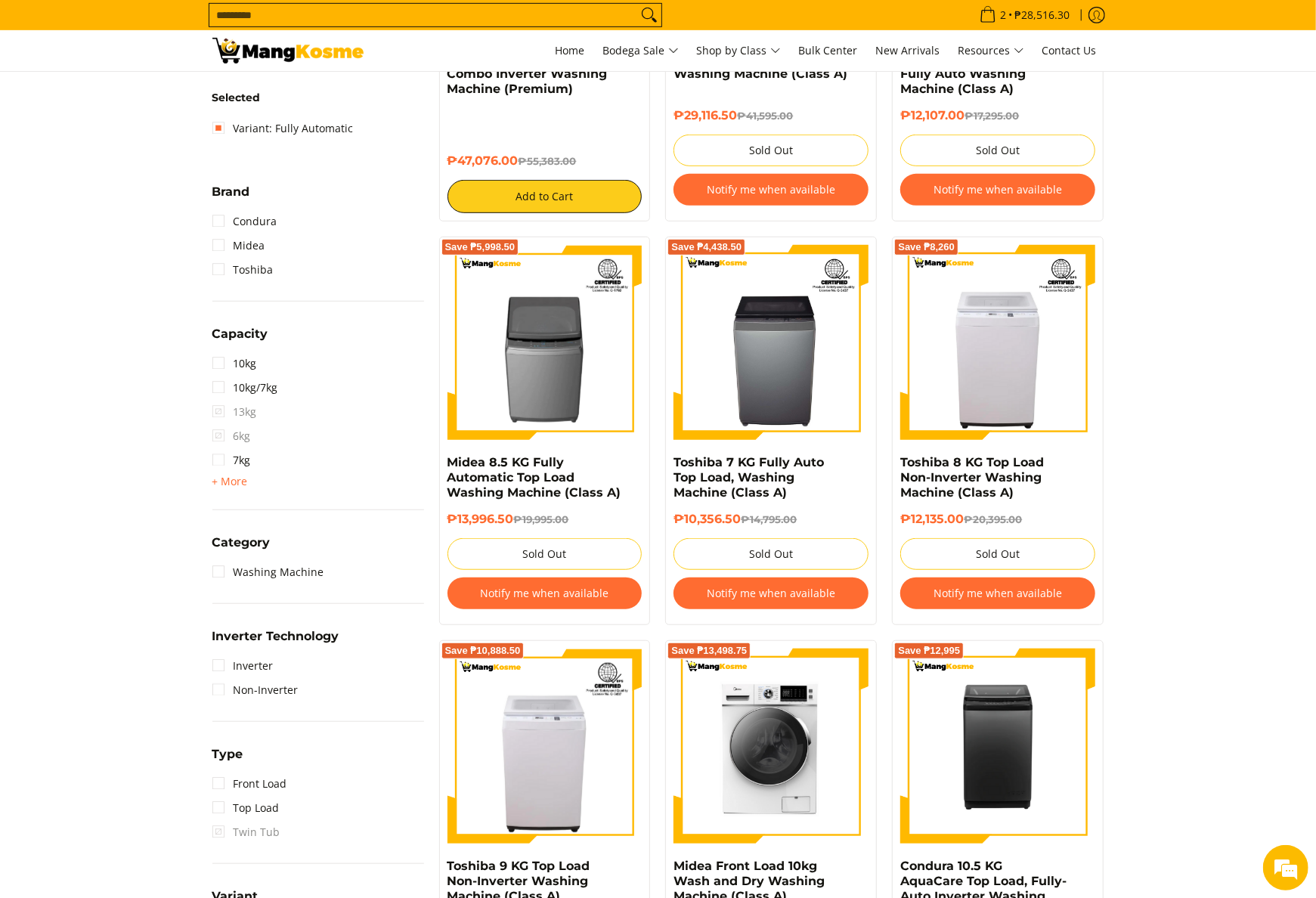
drag, startPoint x: 1313, startPoint y: 278, endPoint x: 1316, endPoint y: 296, distance: 18.2
click at [1315, 296] on html "Skip to Main Content Home Bodega Sale Shop by Class Bulk Center New Arrivals Re…" at bounding box center [658, 700] width 1316 height 2430
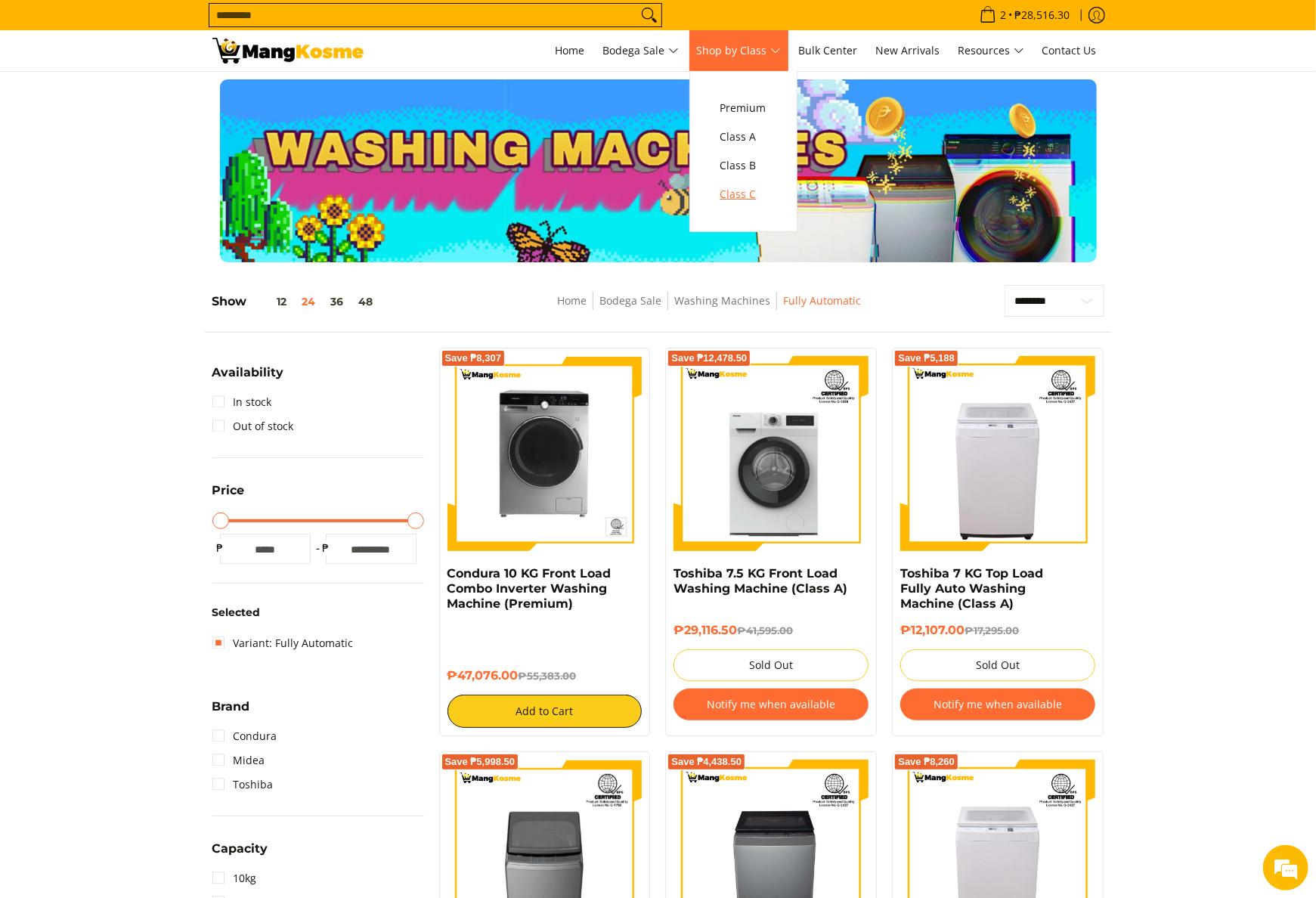
click at [751, 196] on span "Class C" at bounding box center [743, 194] width 46 height 19
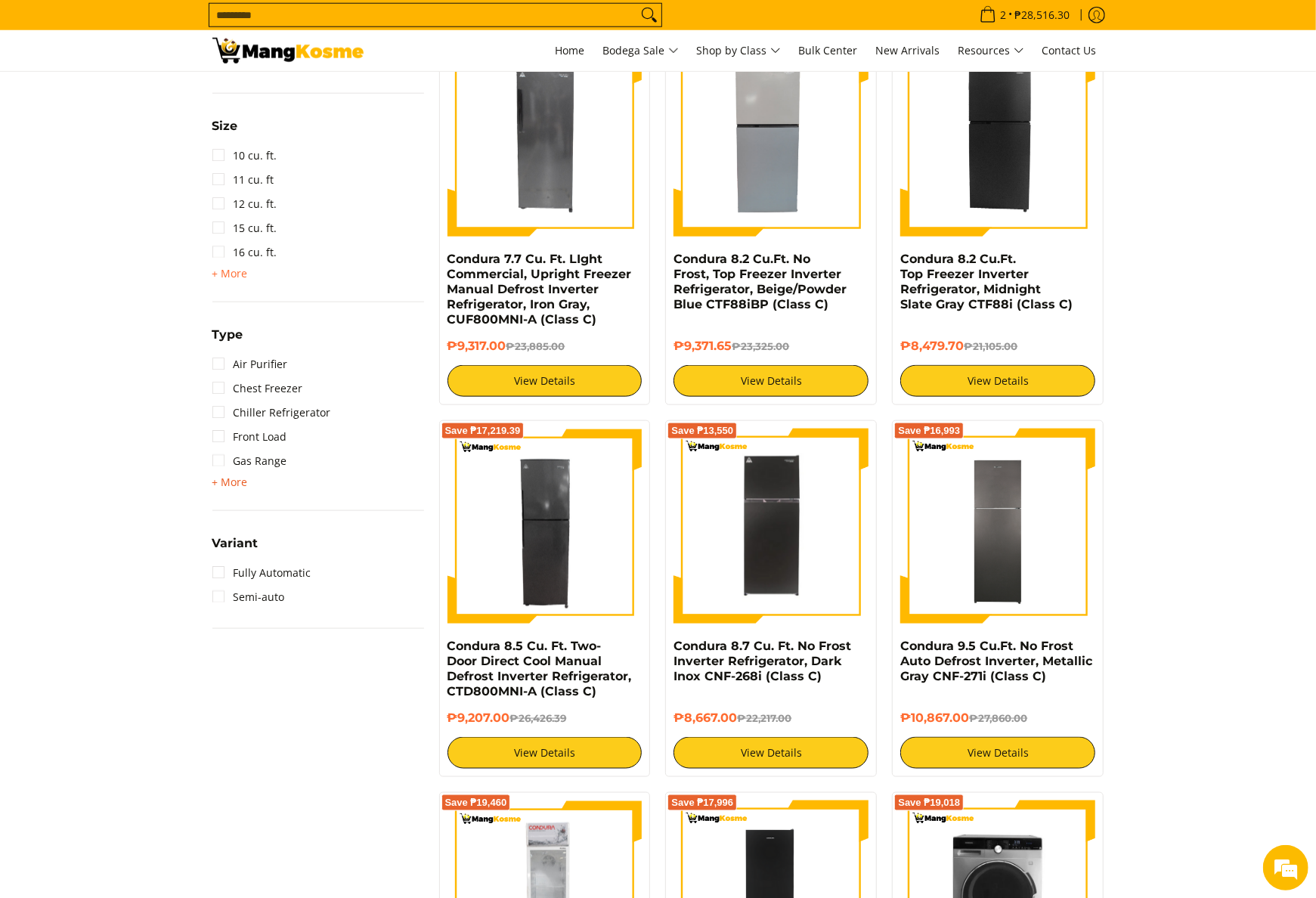
click at [231, 477] on span "+ More" at bounding box center [230, 482] width 36 height 12
click at [271, 769] on link "Fully Automatic" at bounding box center [262, 766] width 99 height 24
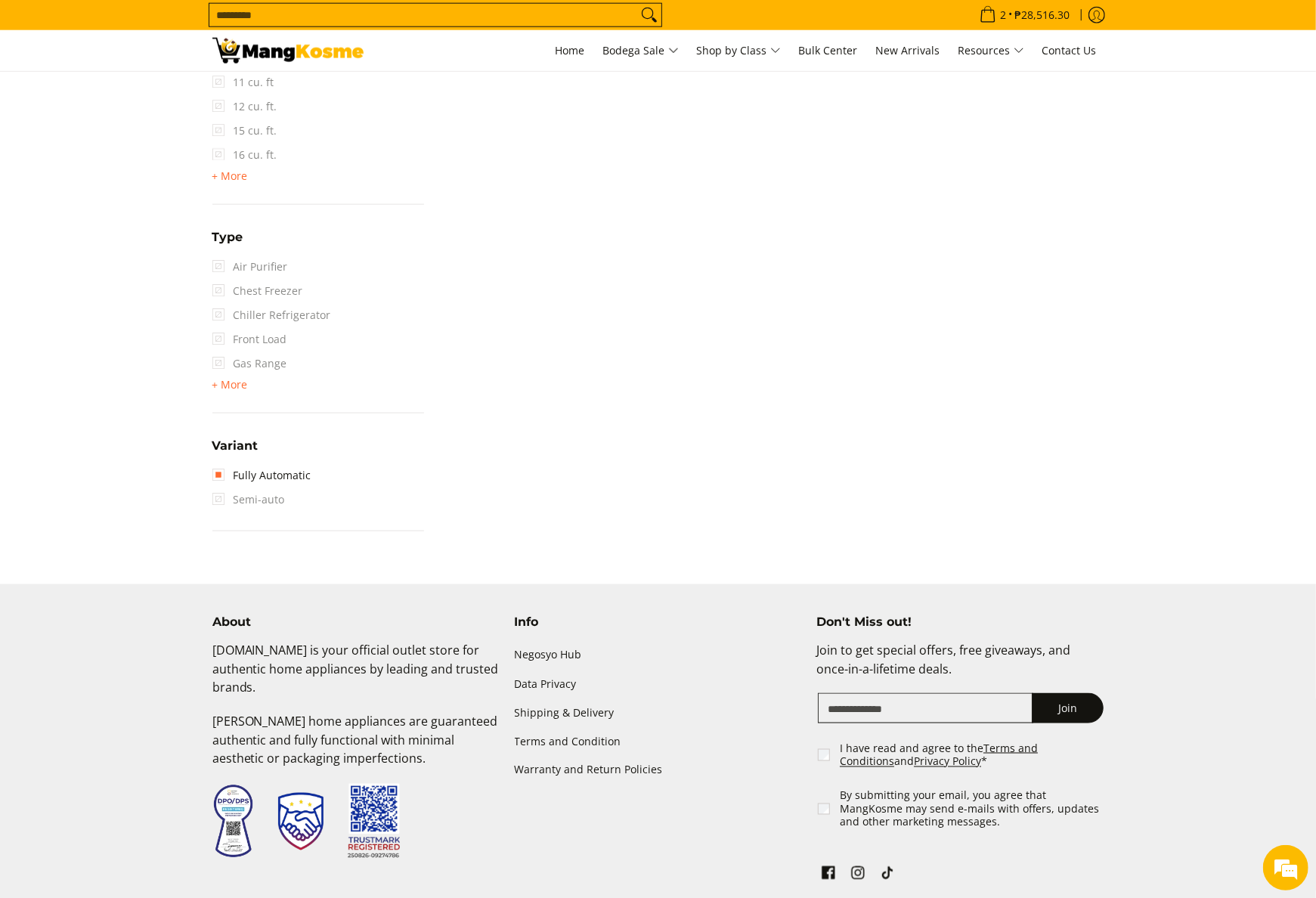
scroll to position [1271, 0]
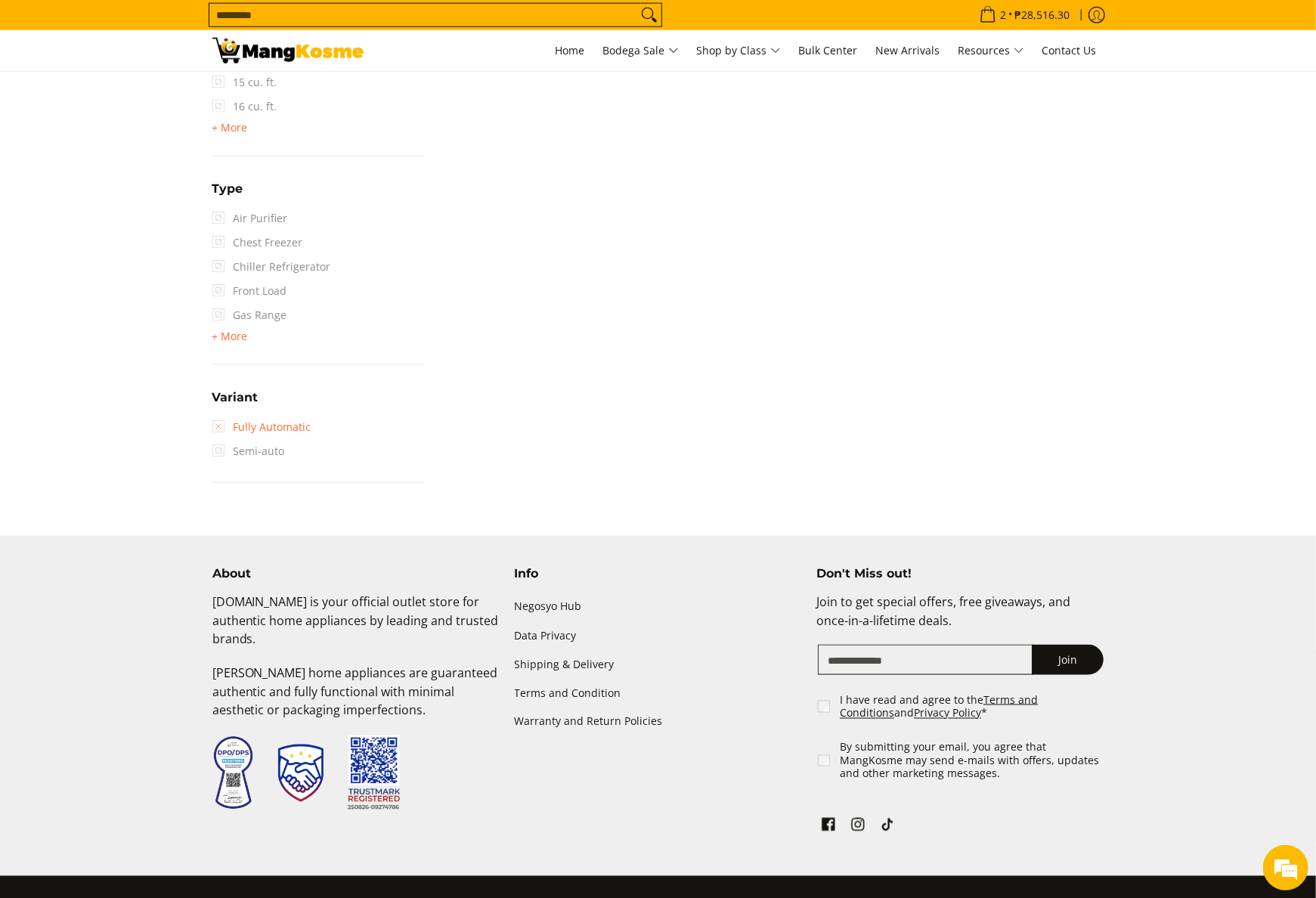
click at [277, 428] on link "Fully Automatic" at bounding box center [262, 427] width 99 height 24
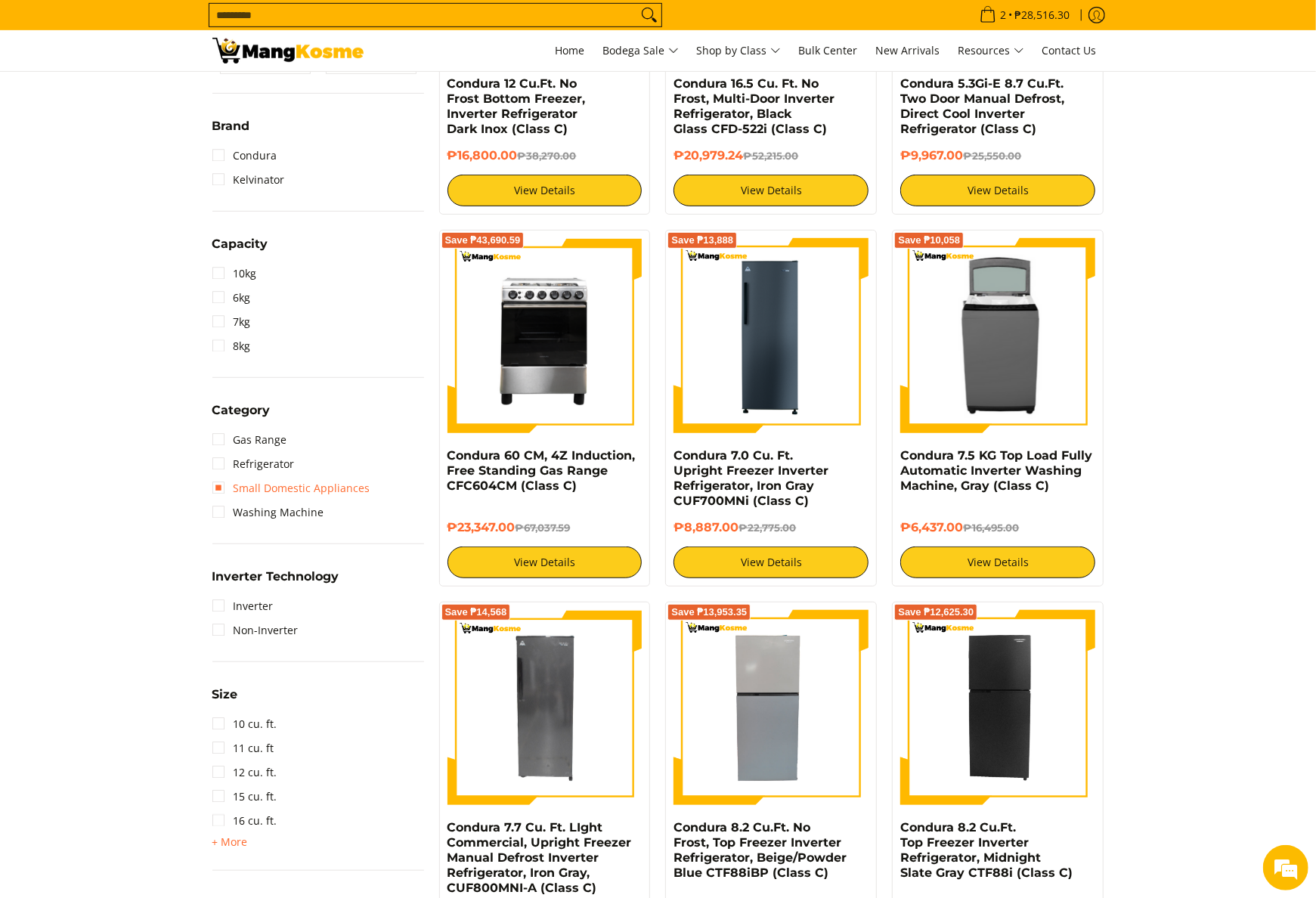
scroll to position [666, 0]
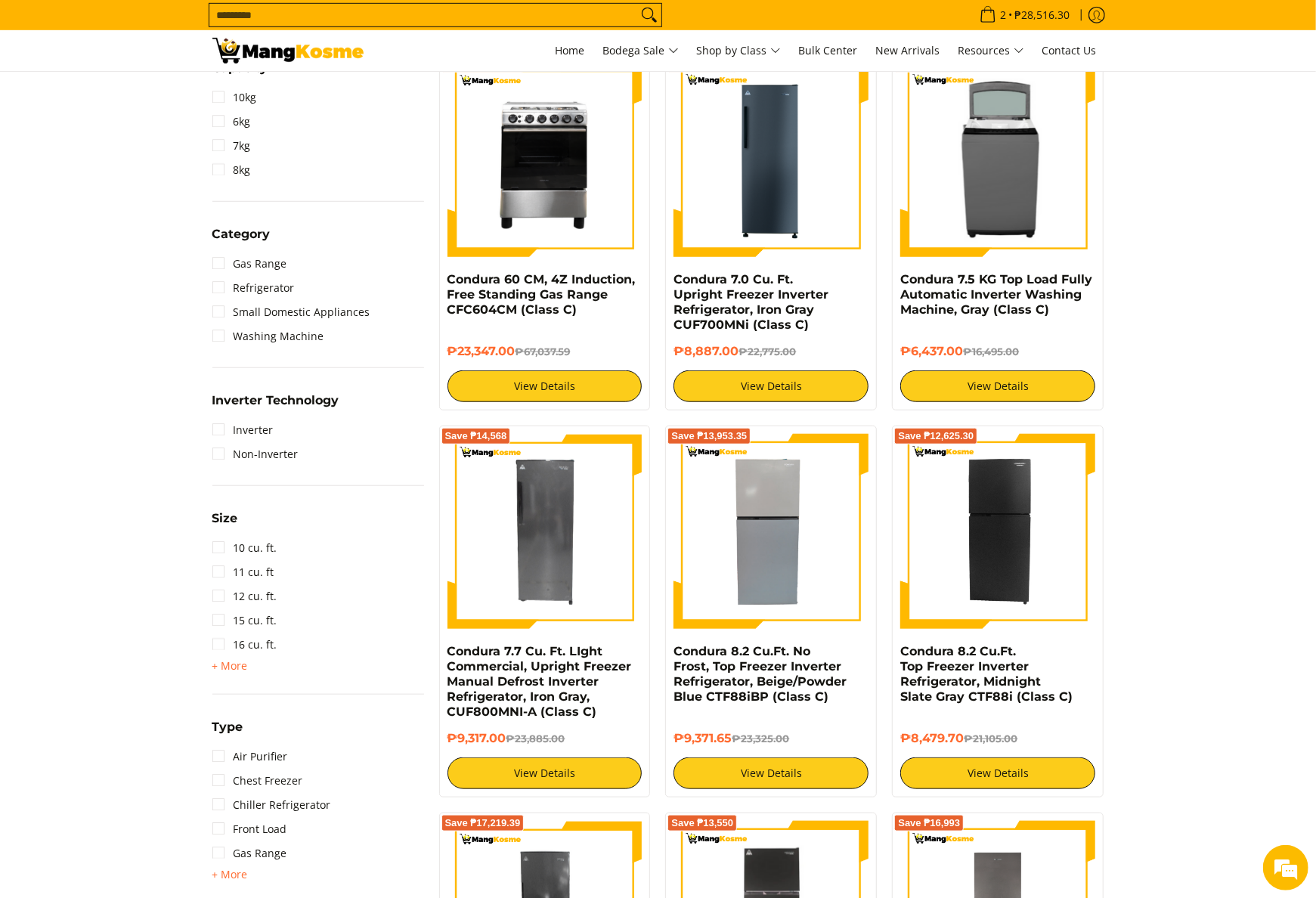
click at [282, 352] on div "Category Gas Range Refrigerator Small Domestic Appliances Washing Machine" at bounding box center [318, 296] width 211 height 144
click at [284, 342] on link "Washing Machine" at bounding box center [268, 336] width 112 height 24
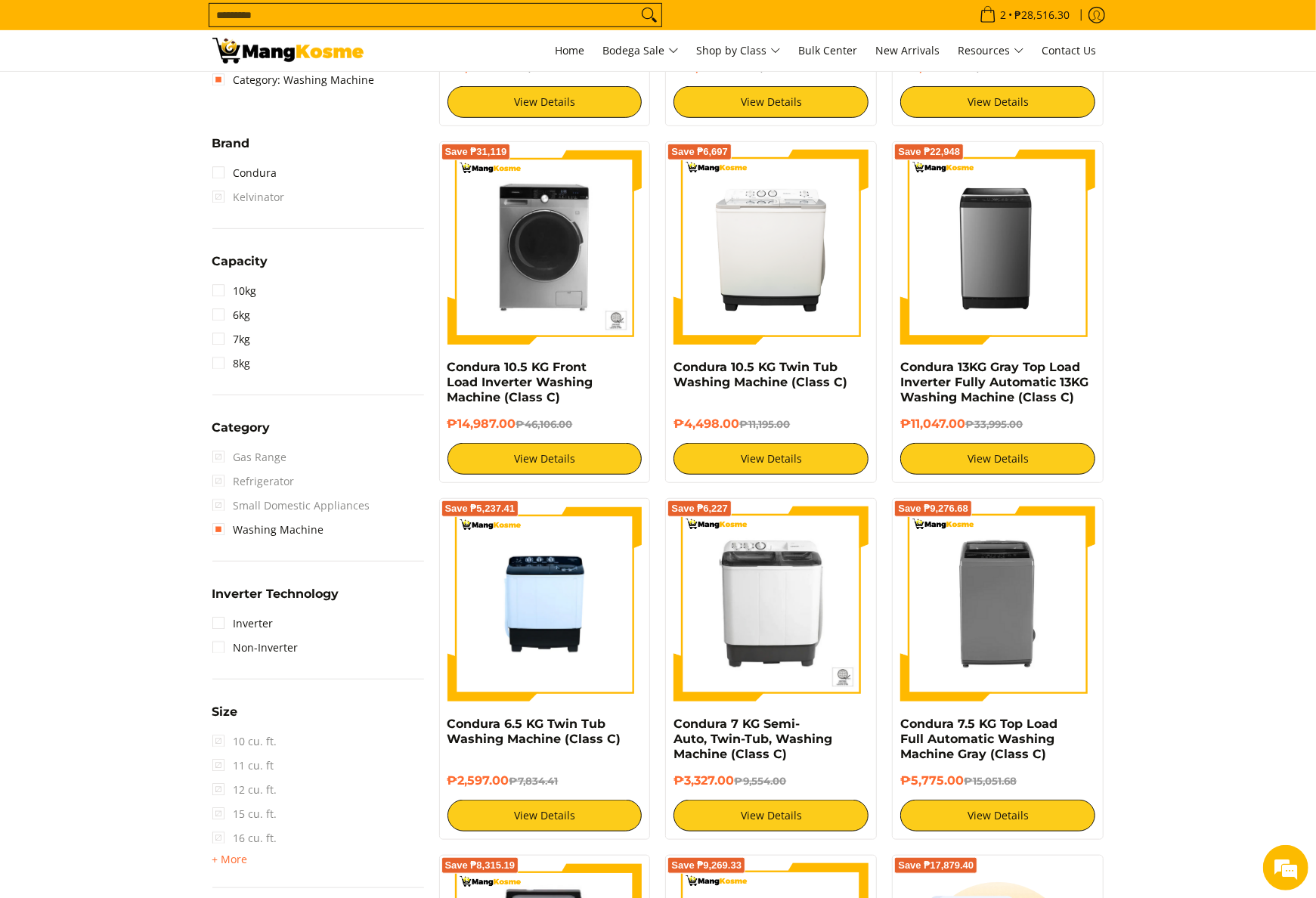
scroll to position [212, 0]
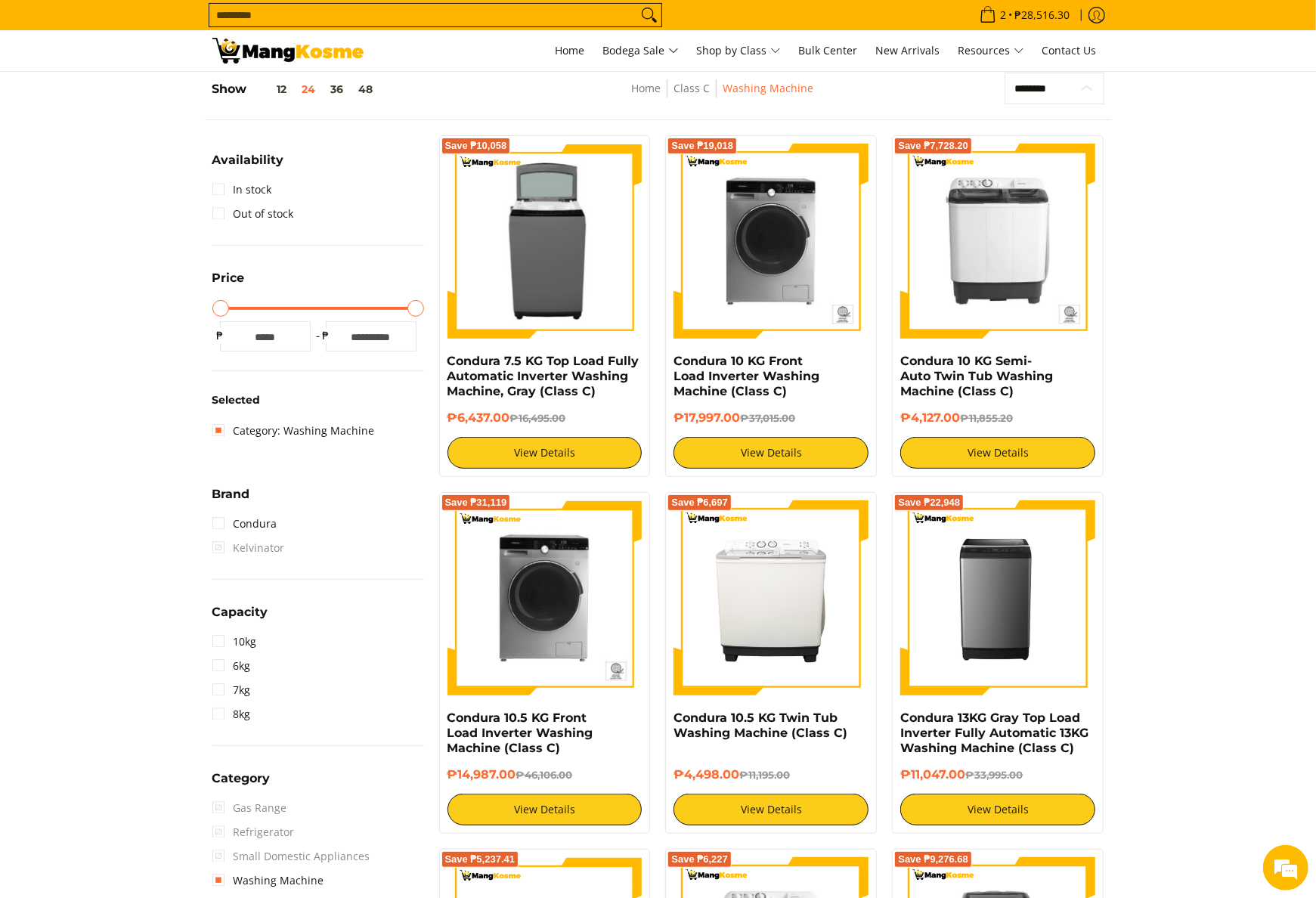
click at [1047, 79] on select "**********" at bounding box center [1054, 89] width 99 height 33
select select "**********"
click at [1005, 73] on select "**********" at bounding box center [1054, 89] width 99 height 33
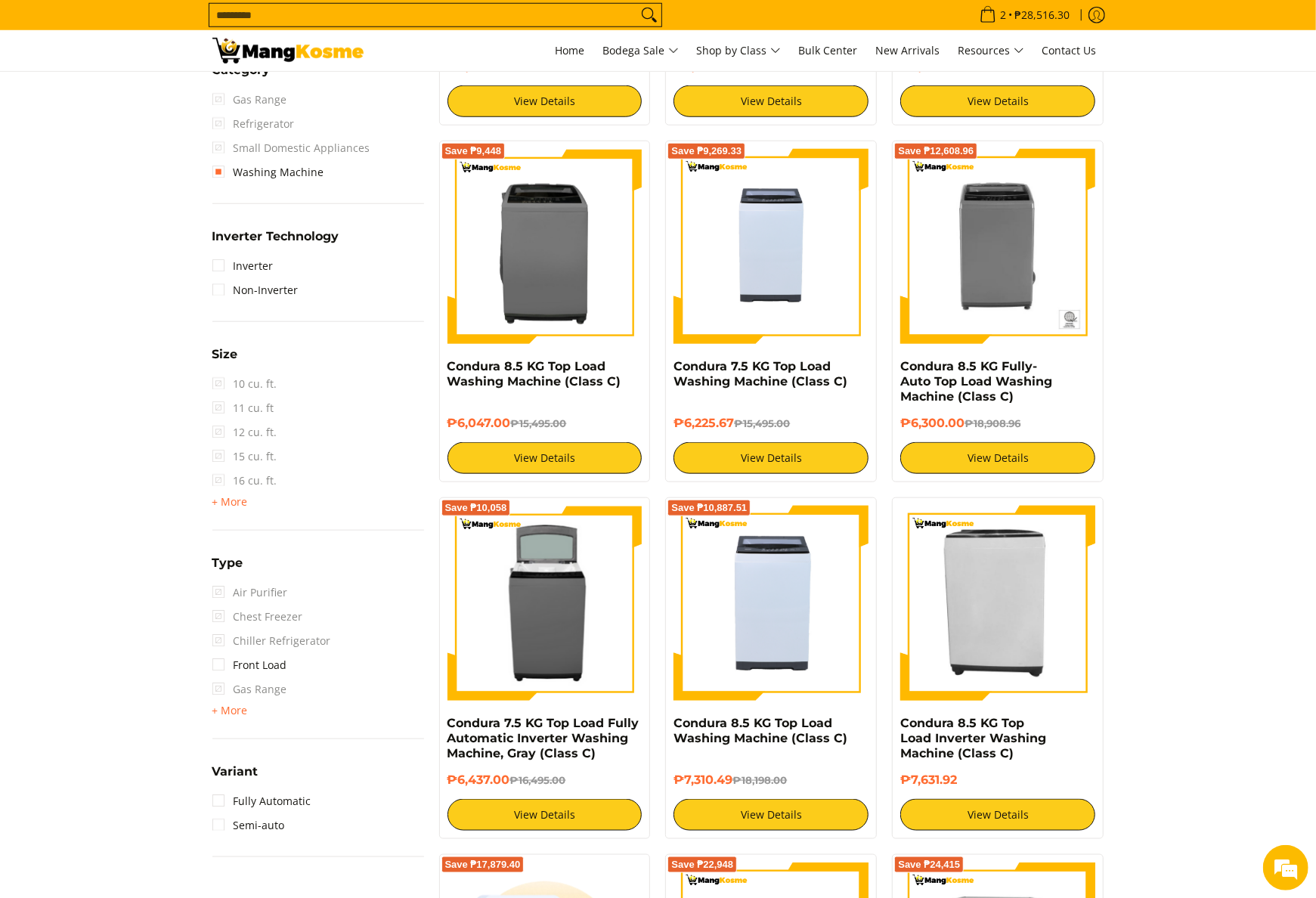
scroll to position [968, 0]
